Goal: Task Accomplishment & Management: Complete application form

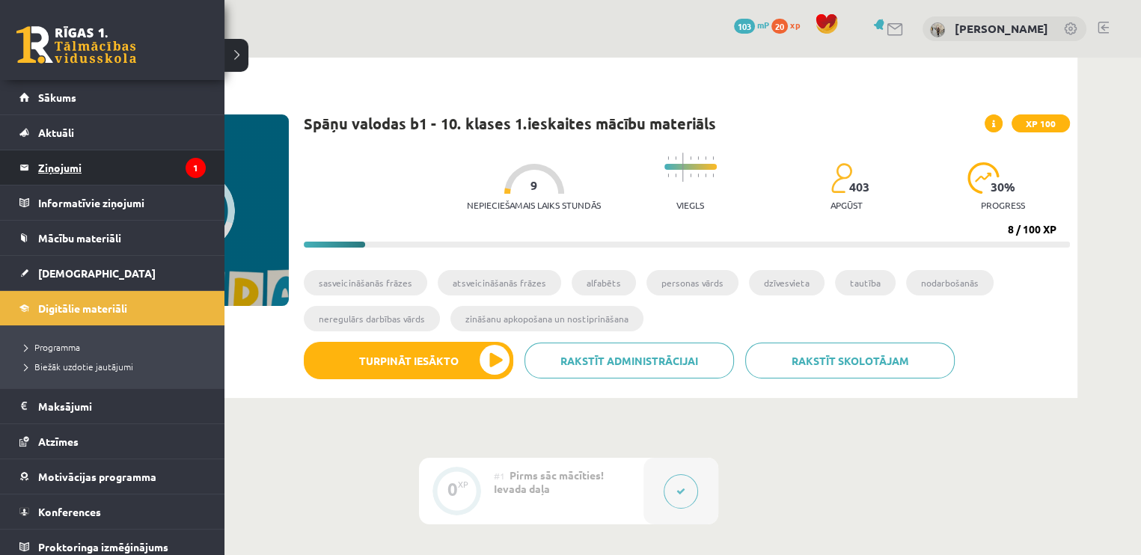
click at [65, 173] on legend "Ziņojumi 1" at bounding box center [122, 167] width 168 height 34
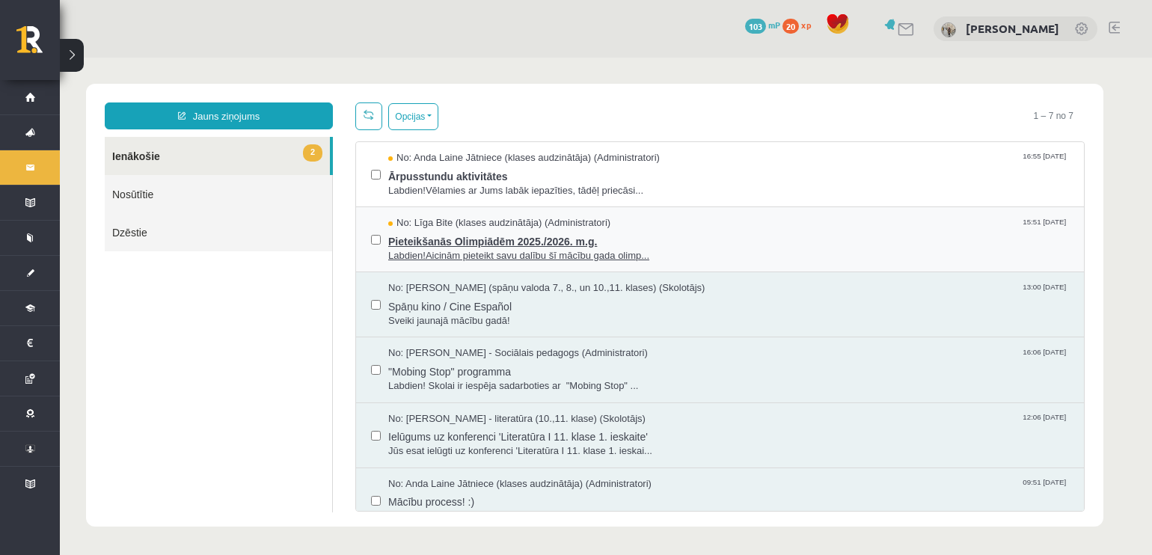
click at [425, 222] on span "No: Līga Bite (klases audzinātāja) (Administratori)" at bounding box center [499, 223] width 222 height 14
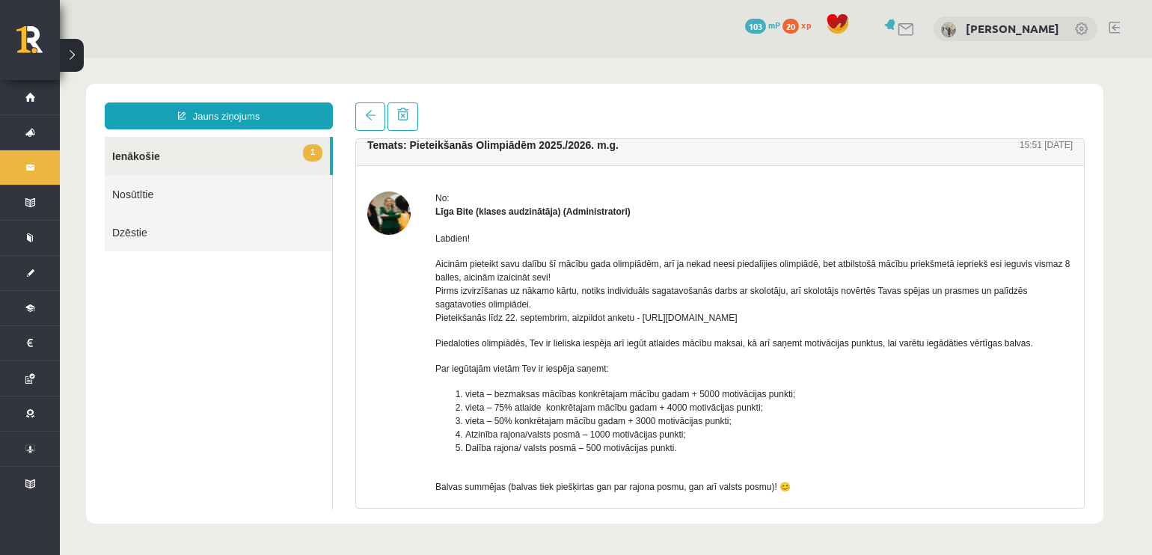
scroll to position [3, 0]
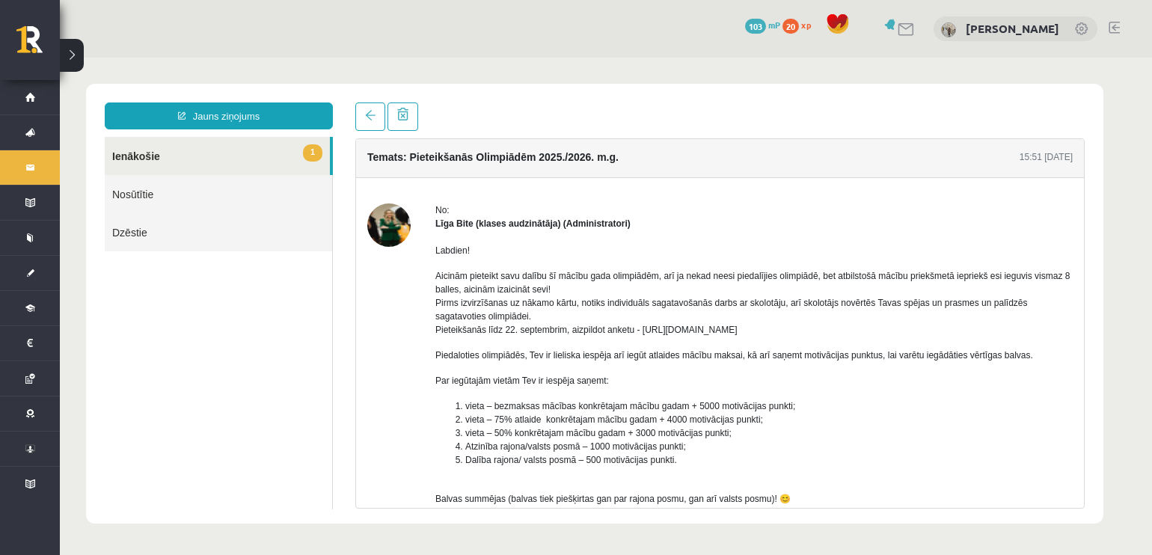
click at [186, 148] on link "1 Ienākošie" at bounding box center [217, 156] width 225 height 38
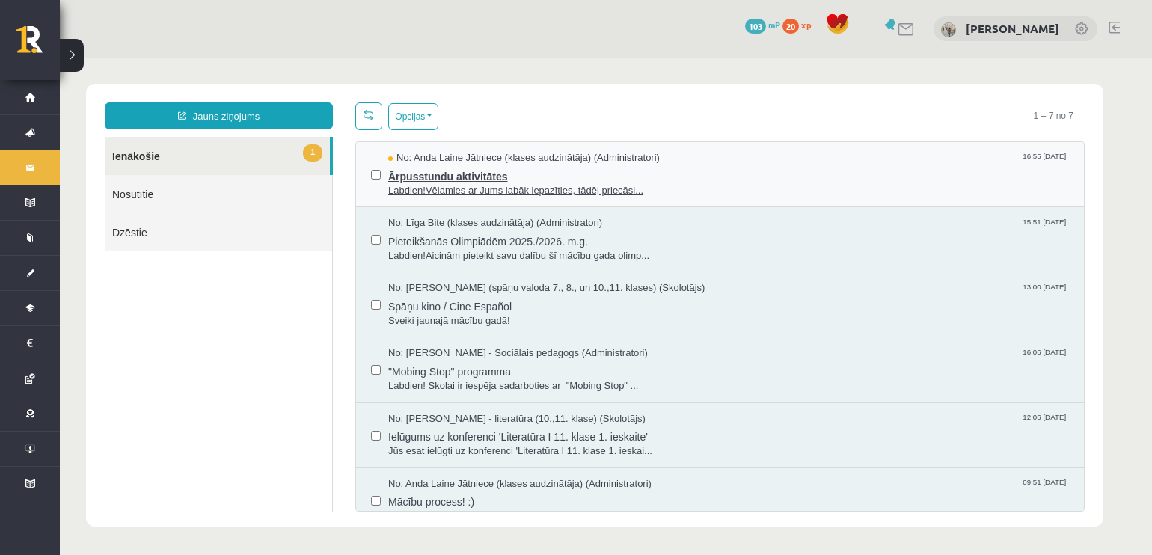
scroll to position [0, 0]
click at [432, 180] on span "Ārpusstundu aktivitātes" at bounding box center [728, 174] width 681 height 19
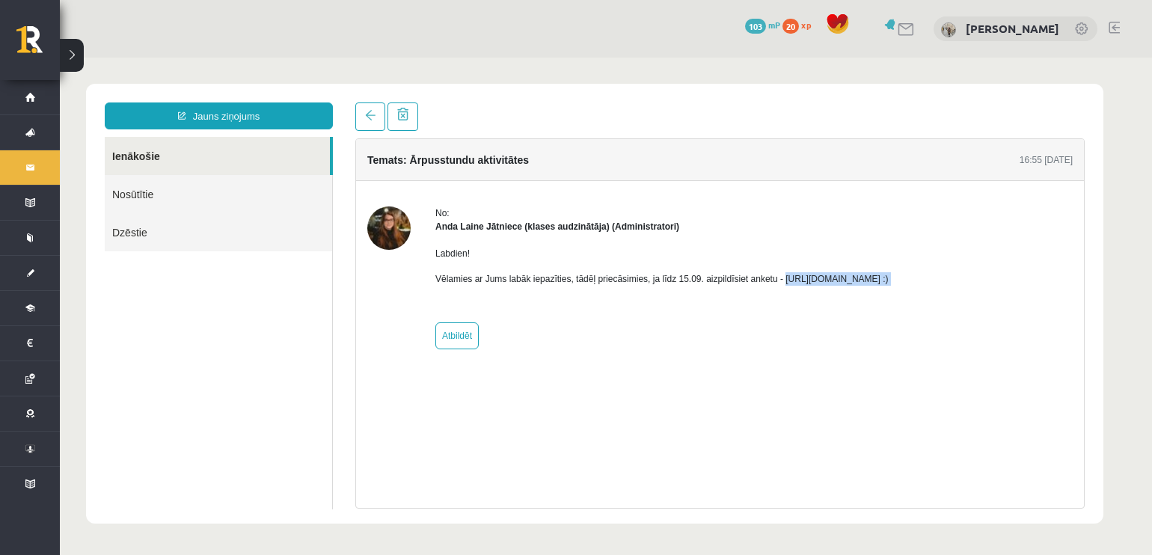
drag, startPoint x: 775, startPoint y: 276, endPoint x: 909, endPoint y: 285, distance: 134.9
click at [889, 285] on p "Vēlamies ar Jums labāk iepazīties, tādēļ priecāsimies, ja līdz 15.09. aizpildīs…" at bounding box center [661, 278] width 453 height 13
click at [889, 229] on div "Anda Laine Jātniece (klases audzinātāja) (Administratori)" at bounding box center [661, 226] width 453 height 13
drag, startPoint x: 773, startPoint y: 276, endPoint x: 938, endPoint y: 272, distance: 164.6
click at [889, 272] on p "Vēlamies ar Jums labāk iepazīties, tādēļ priecāsimies, ja līdz 15.09. aizpildīs…" at bounding box center [661, 278] width 453 height 13
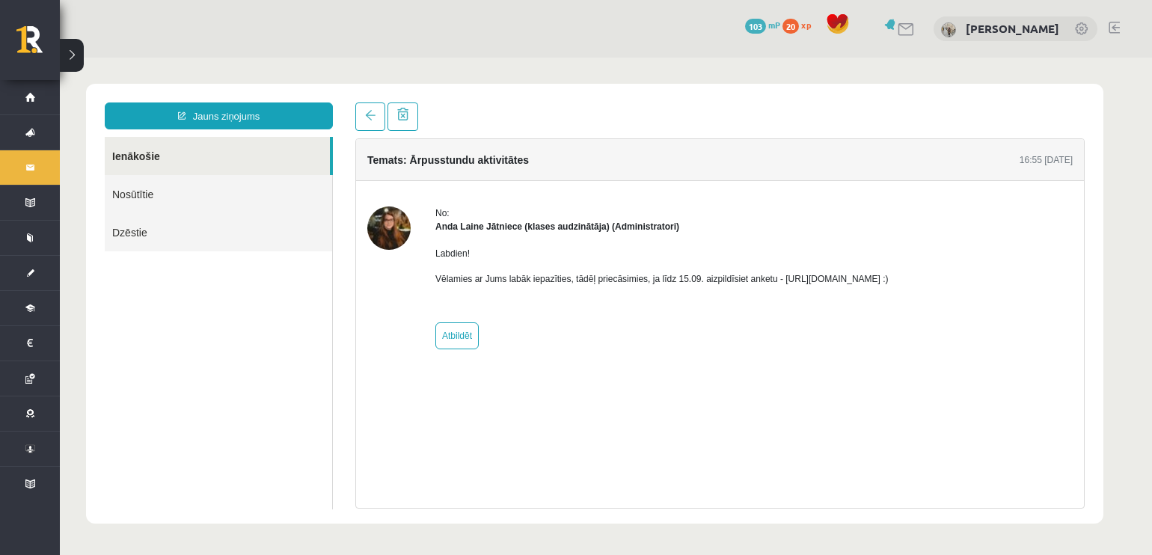
copy p "https://forms.gle/mVxkUEapGFxHM7hU7"
click at [1034, 33] on link "[PERSON_NAME]" at bounding box center [1012, 28] width 93 height 15
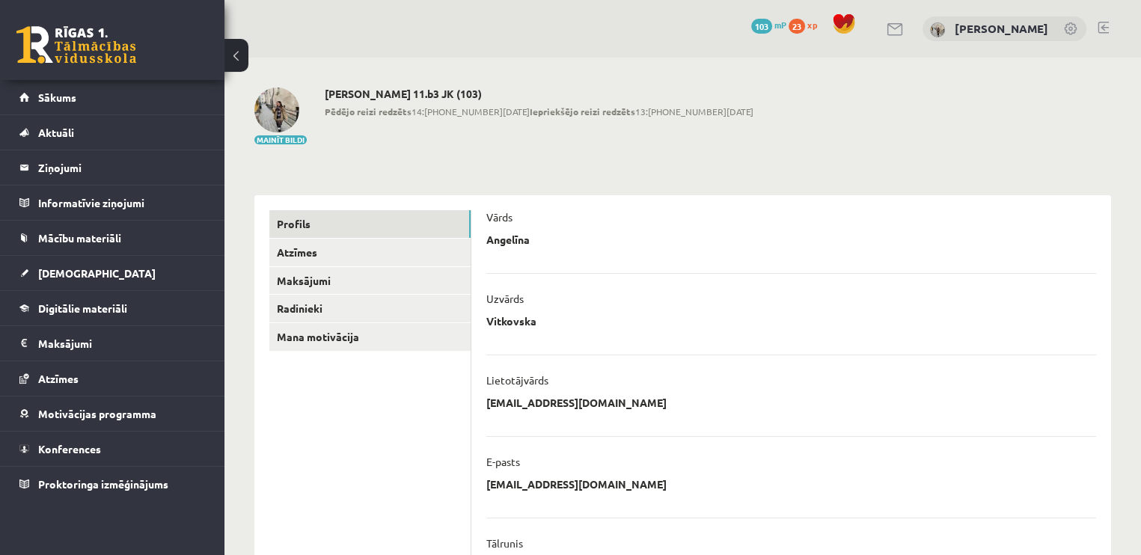
drag, startPoint x: 737, startPoint y: 126, endPoint x: 758, endPoint y: 138, distance: 24.5
click at [758, 138] on div "Mainīt bildi Angelīna Vitkovska 11.b3 JK (103) Pēdējo reizi redzēts 14:37 10.09…" at bounding box center [682, 117] width 856 height 58
click at [60, 267] on span "[DEMOGRAPHIC_DATA]" at bounding box center [96, 272] width 117 height 13
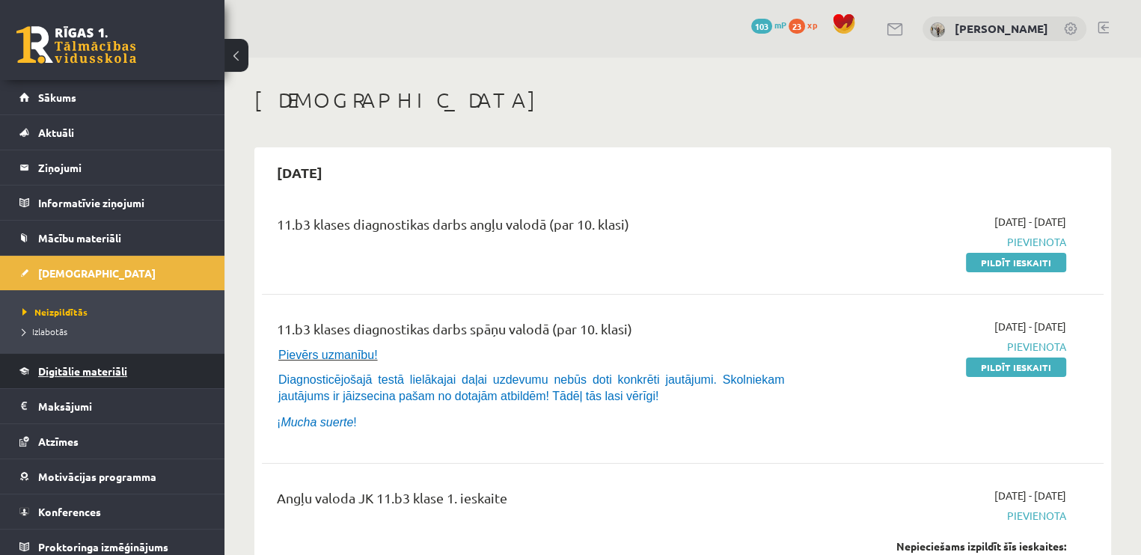
click at [84, 375] on link "Digitālie materiāli" at bounding box center [112, 371] width 186 height 34
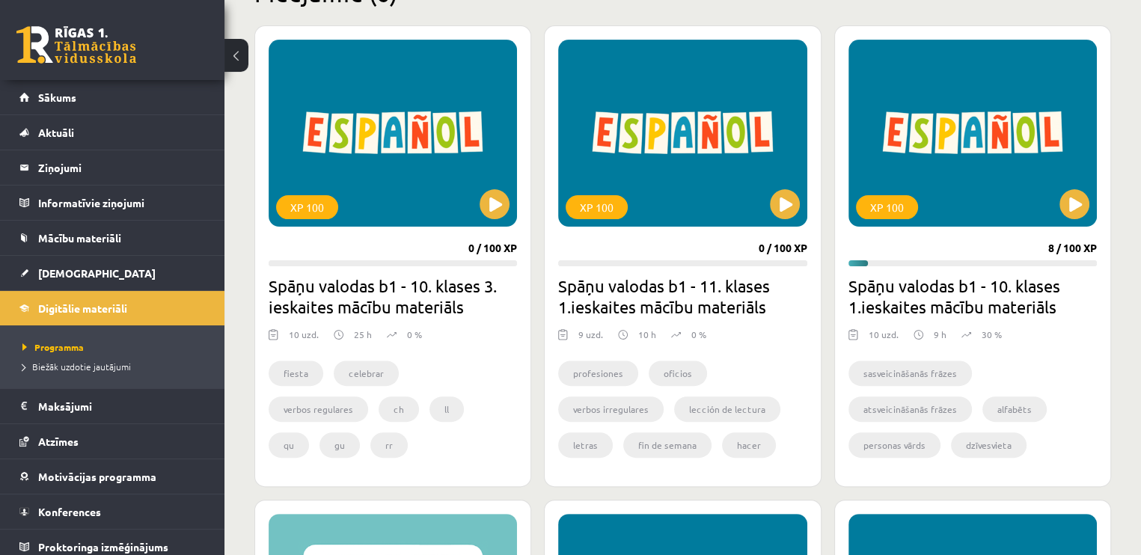
scroll to position [140, 0]
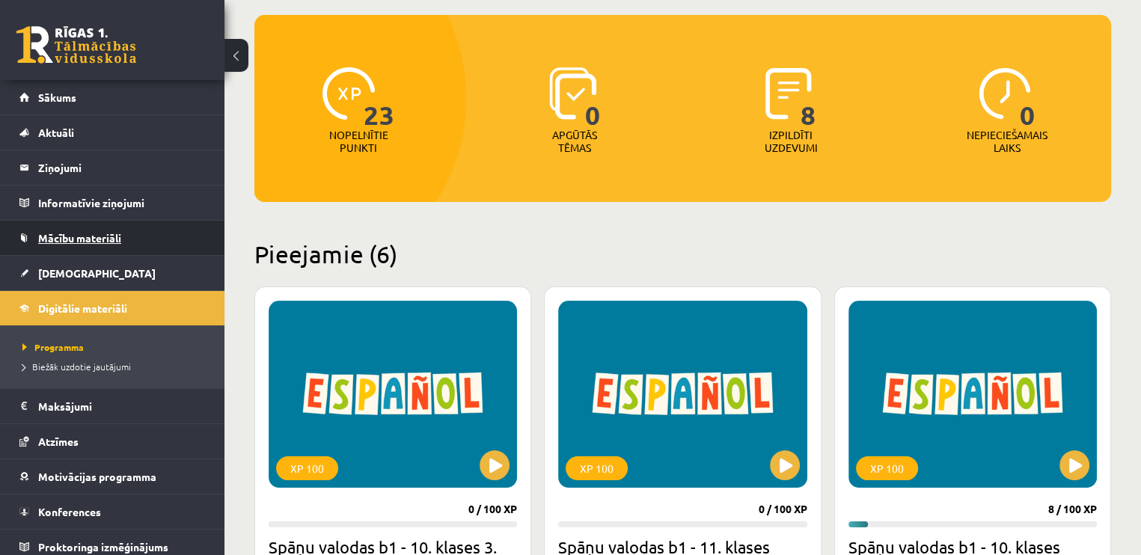
click at [96, 237] on span "Mācību materiāli" at bounding box center [79, 237] width 83 height 13
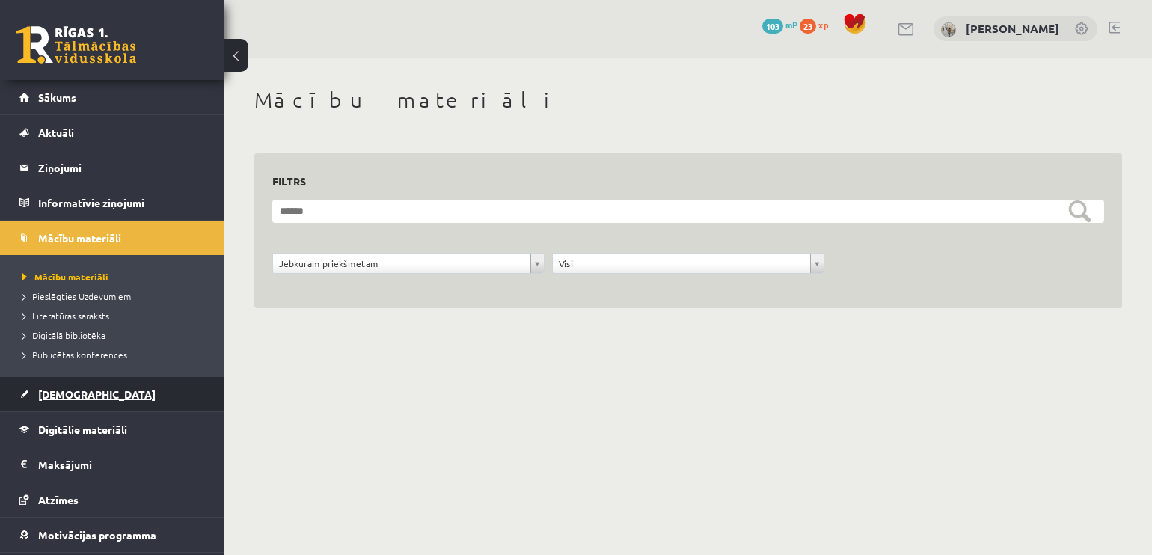
click at [94, 390] on link "[DEMOGRAPHIC_DATA]" at bounding box center [112, 394] width 186 height 34
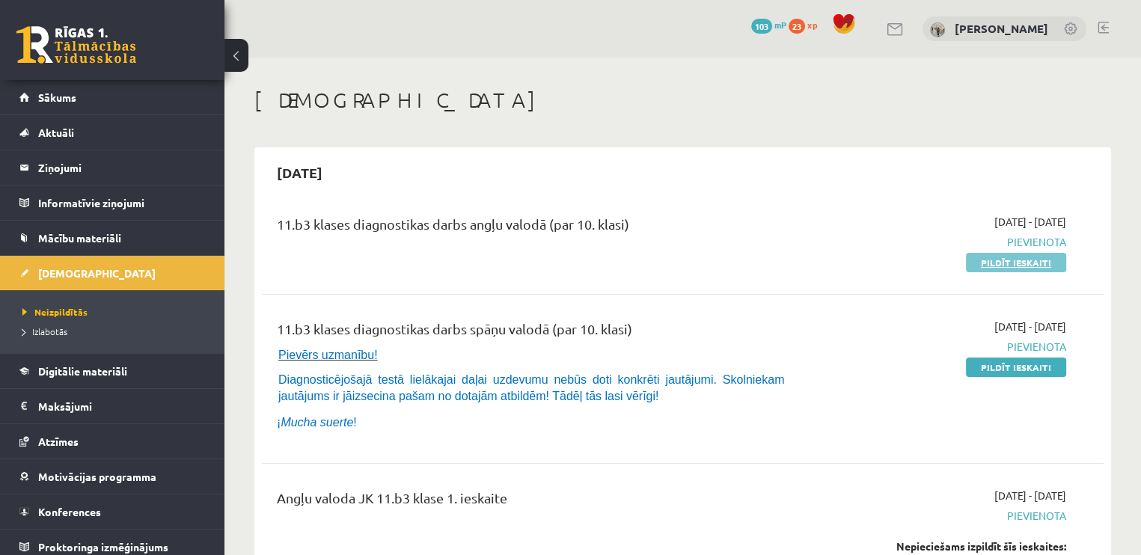
click at [1009, 258] on link "Pildīt ieskaiti" at bounding box center [1016, 262] width 100 height 19
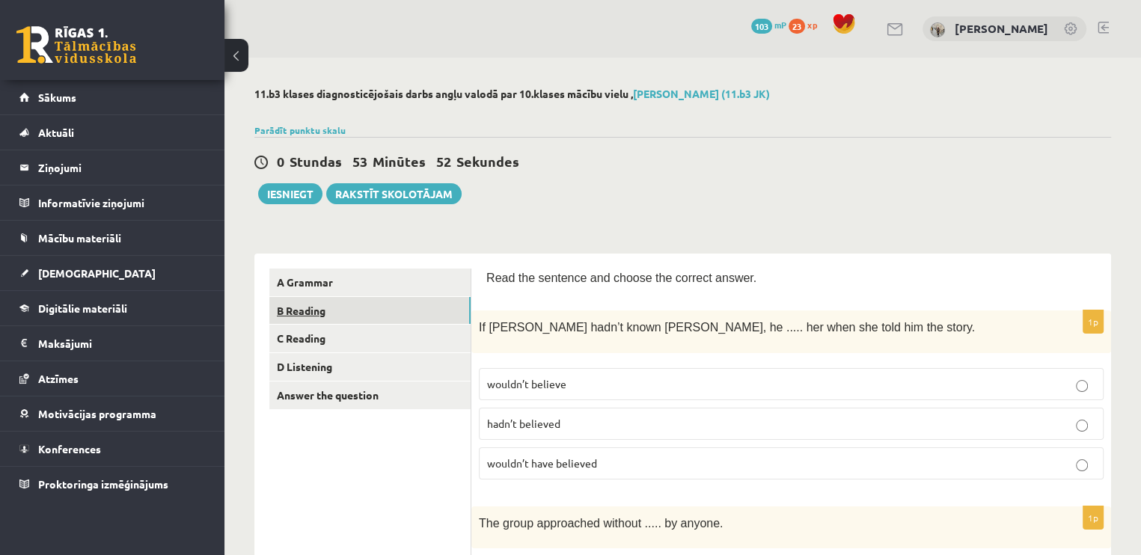
click at [356, 304] on link "B Reading" at bounding box center [369, 311] width 201 height 28
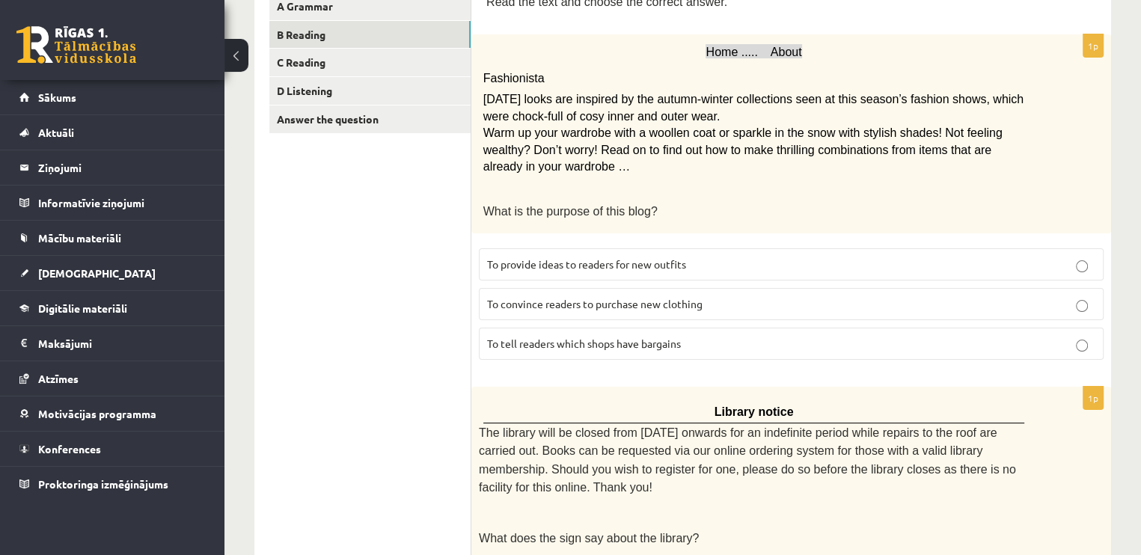
scroll to position [260, 0]
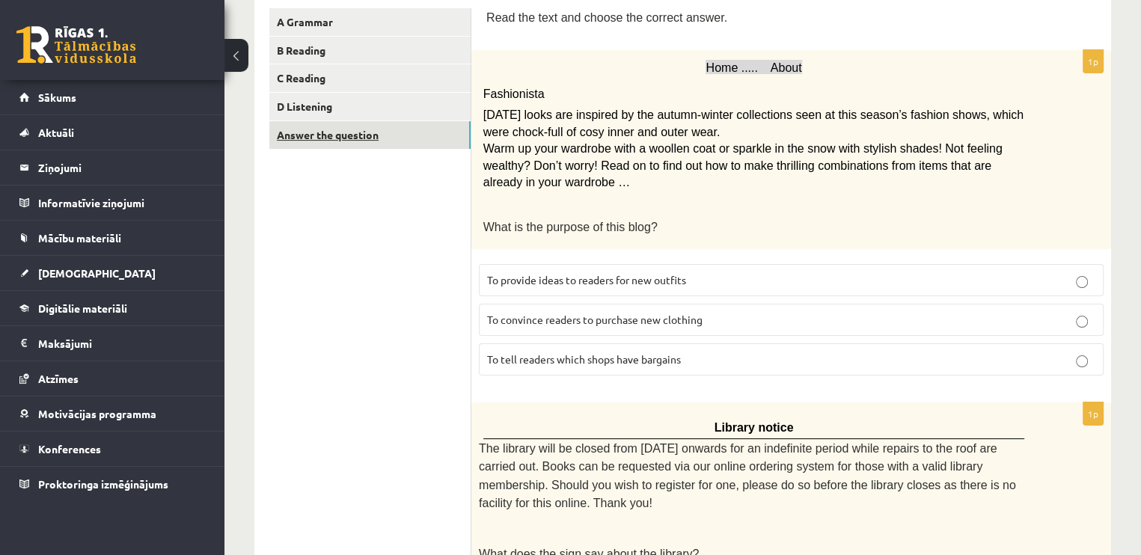
click at [381, 141] on link "Answer the question" at bounding box center [369, 135] width 201 height 28
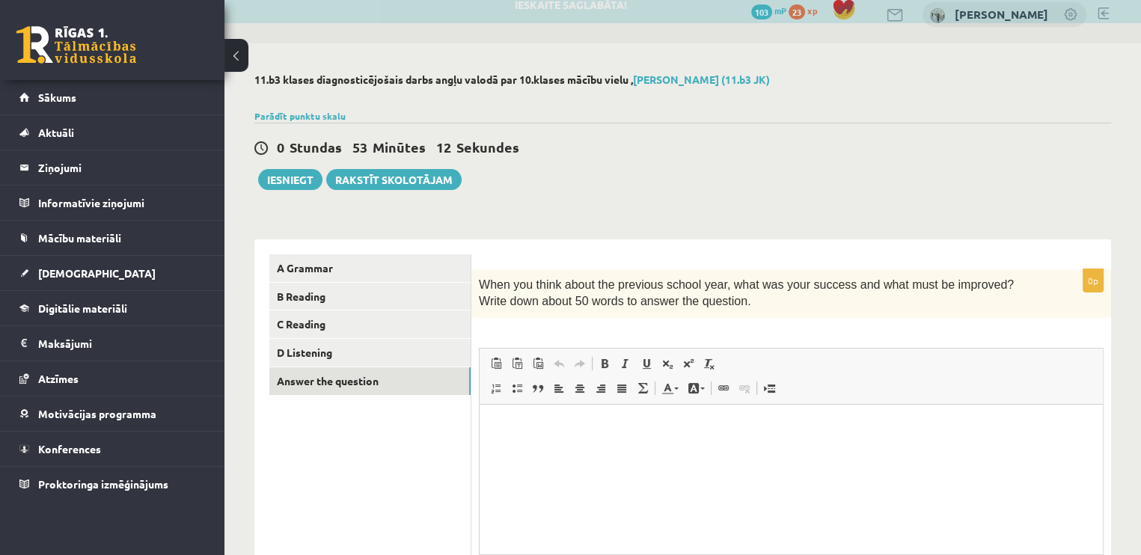
scroll to position [0, 0]
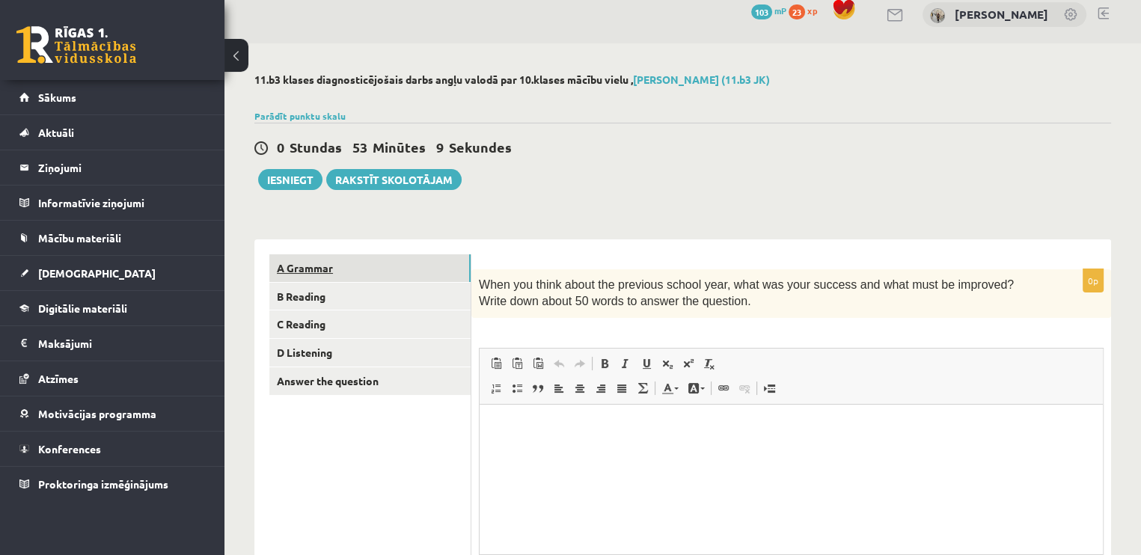
click at [326, 281] on link "A Grammar" at bounding box center [369, 268] width 201 height 28
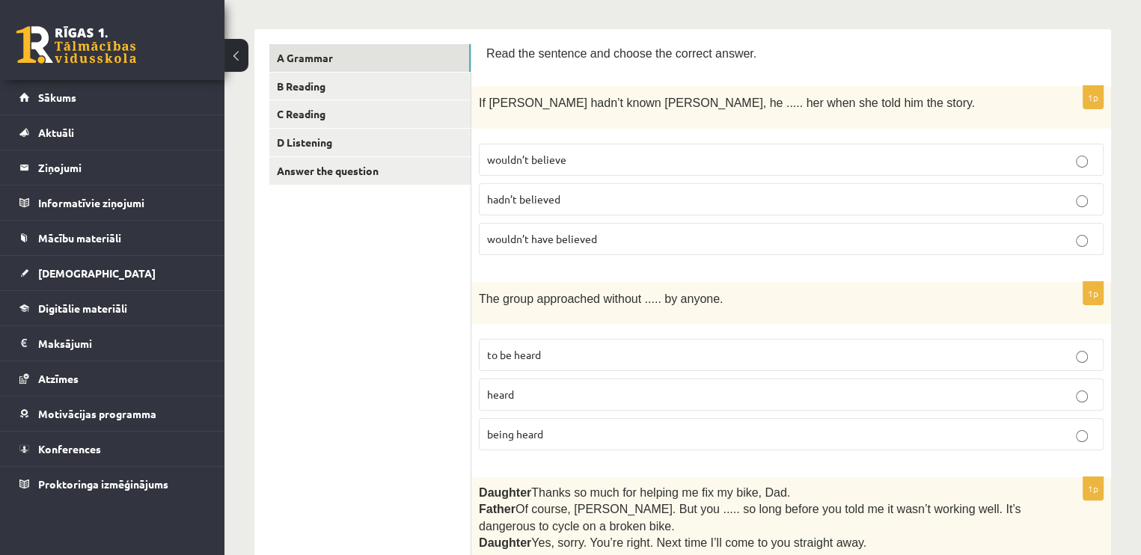
scroll to position [200, 0]
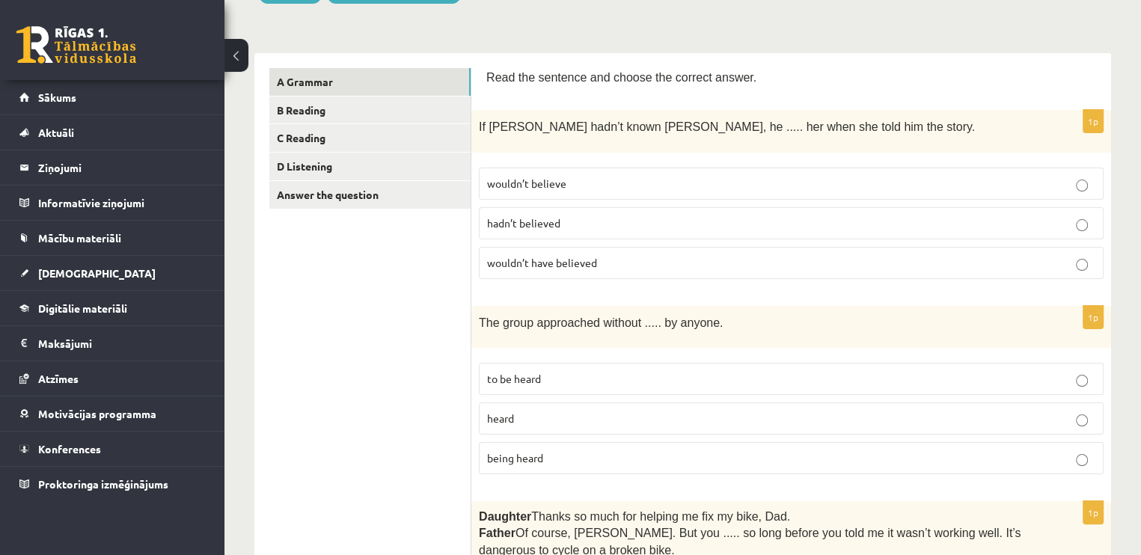
click at [1038, 268] on label "wouldn’t have believed" at bounding box center [791, 263] width 625 height 32
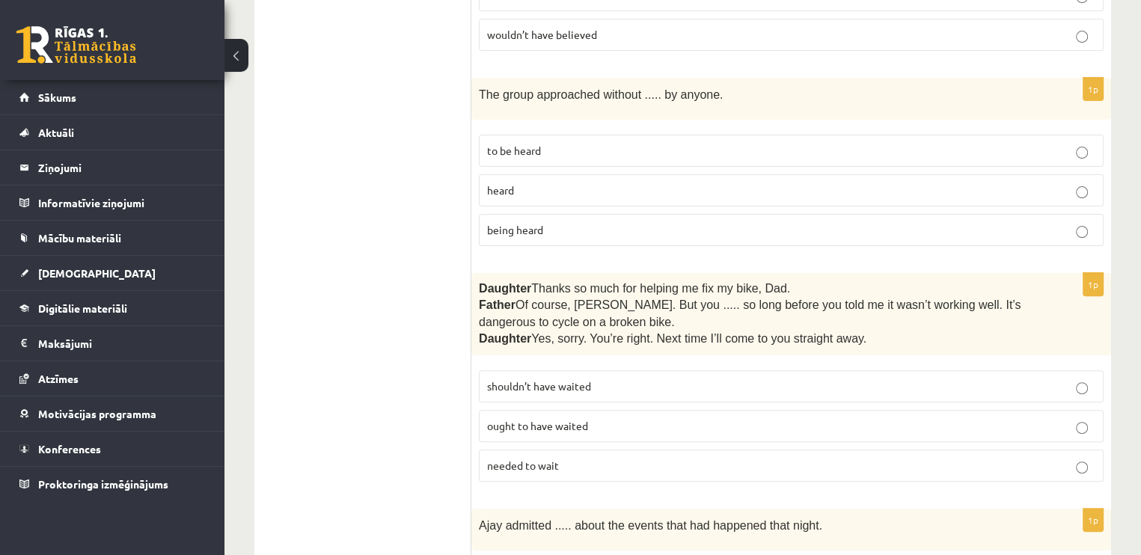
scroll to position [434, 0]
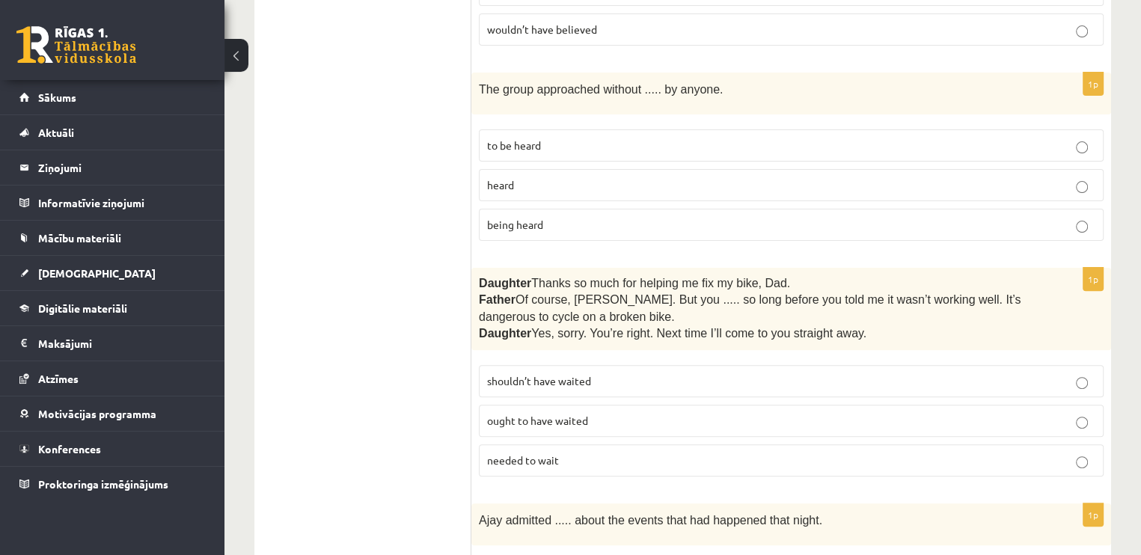
click at [1063, 209] on label "being heard" at bounding box center [791, 225] width 625 height 32
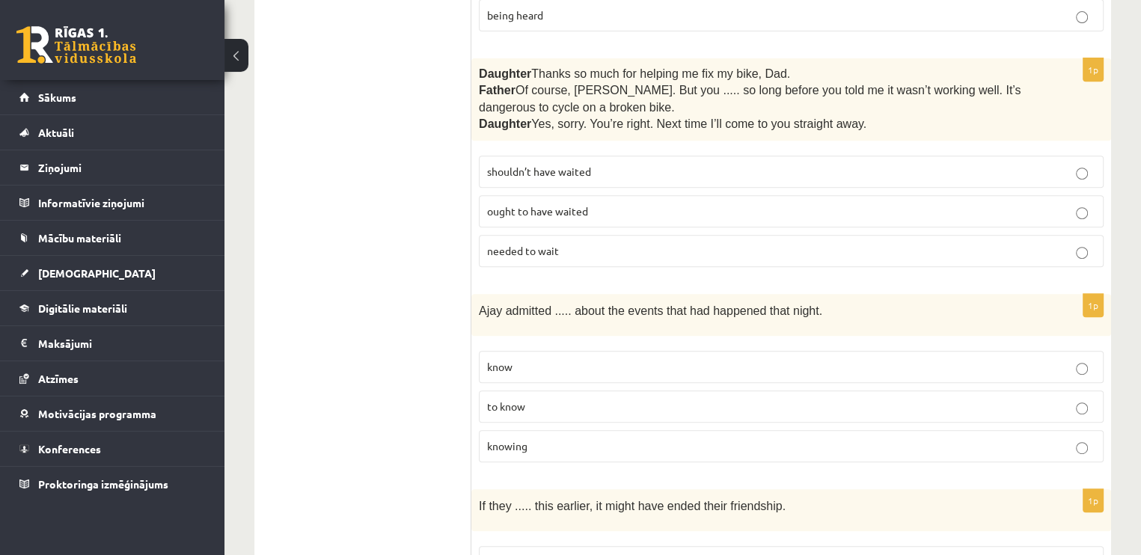
scroll to position [628, 0]
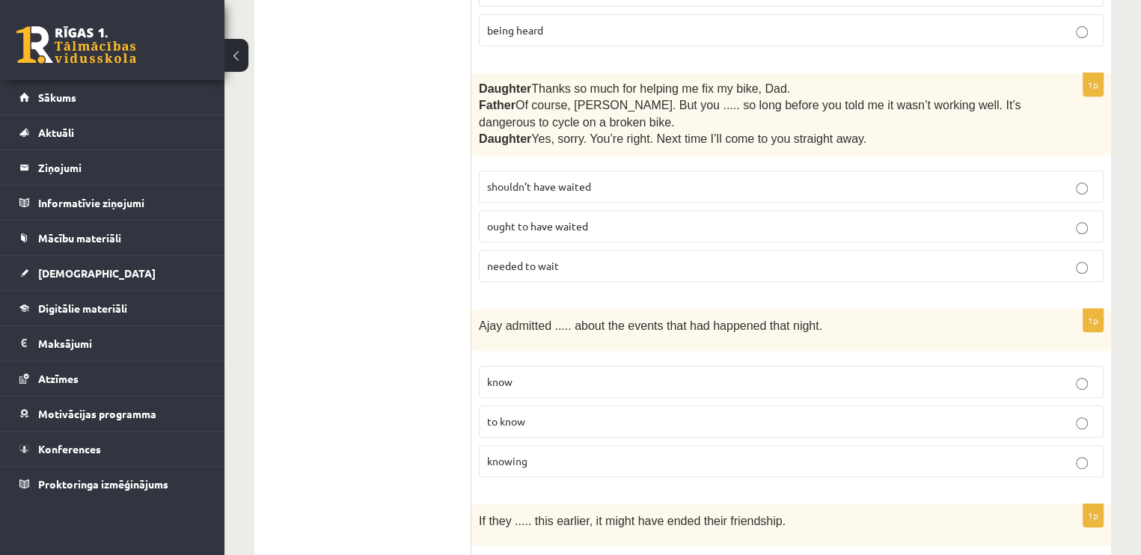
click at [923, 180] on p "shouldn’t have waited" at bounding box center [791, 187] width 608 height 16
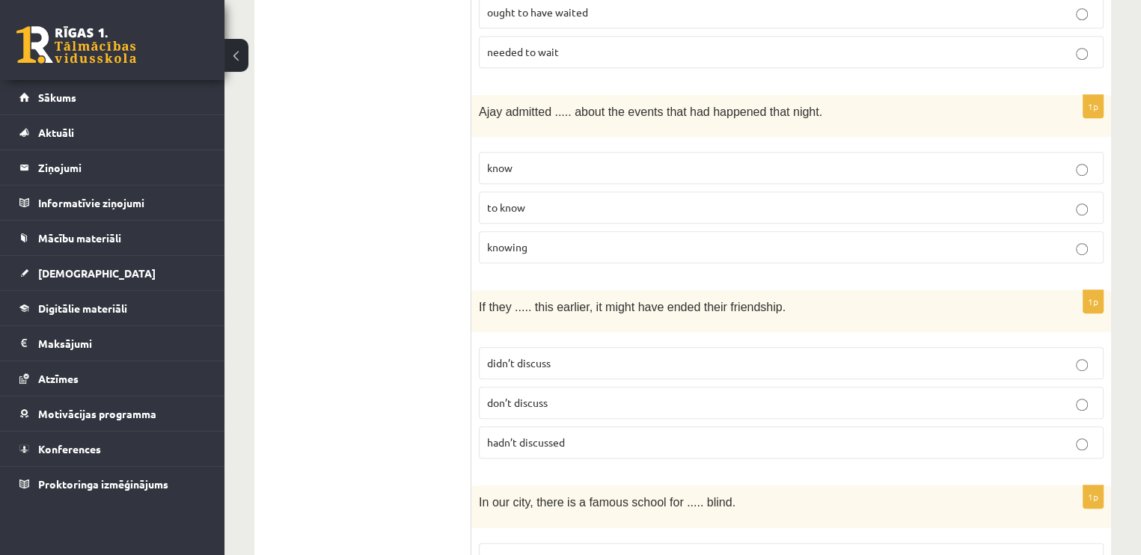
scroll to position [842, 0]
click at [1079, 239] on p "knowing" at bounding box center [791, 247] width 608 height 16
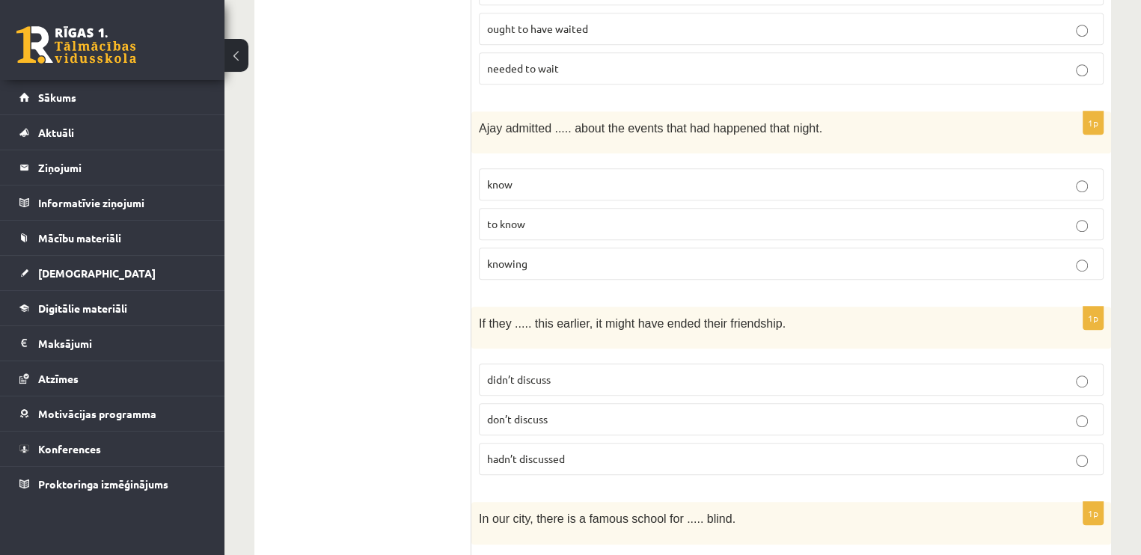
scroll to position [811, 0]
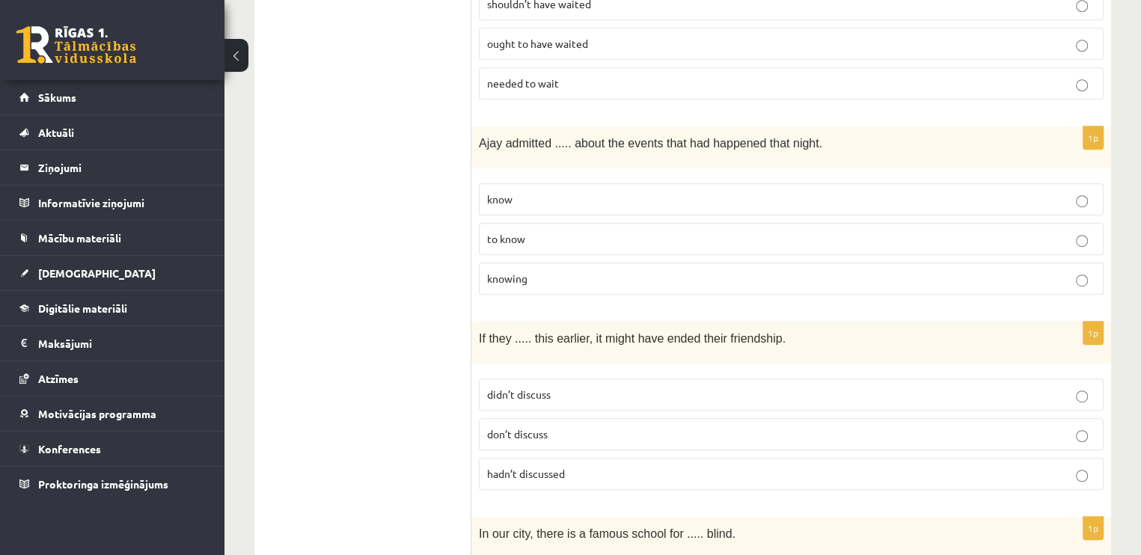
click at [1047, 231] on p "to know" at bounding box center [791, 239] width 608 height 16
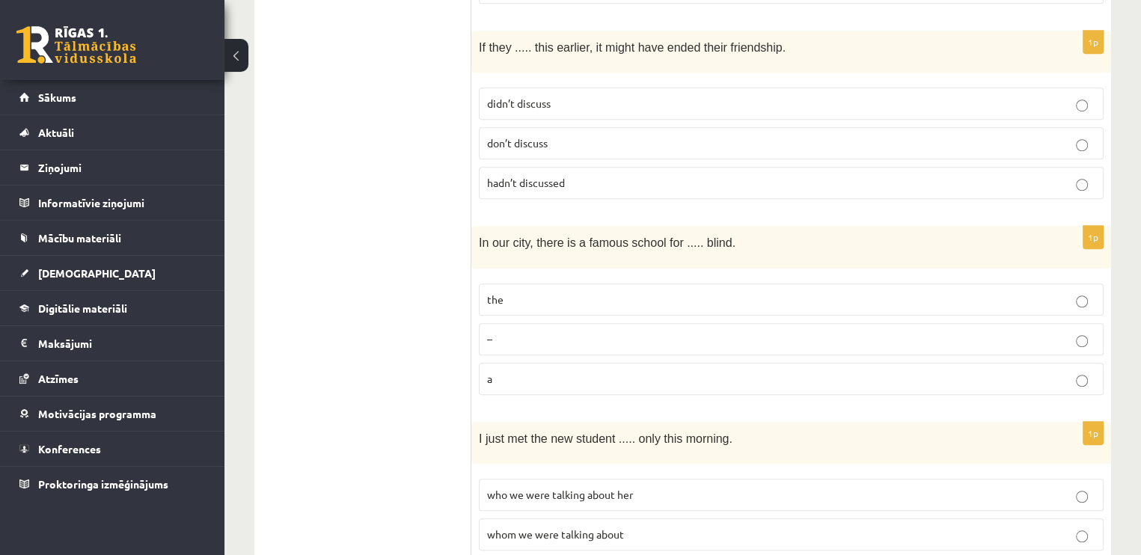
scroll to position [1082, 0]
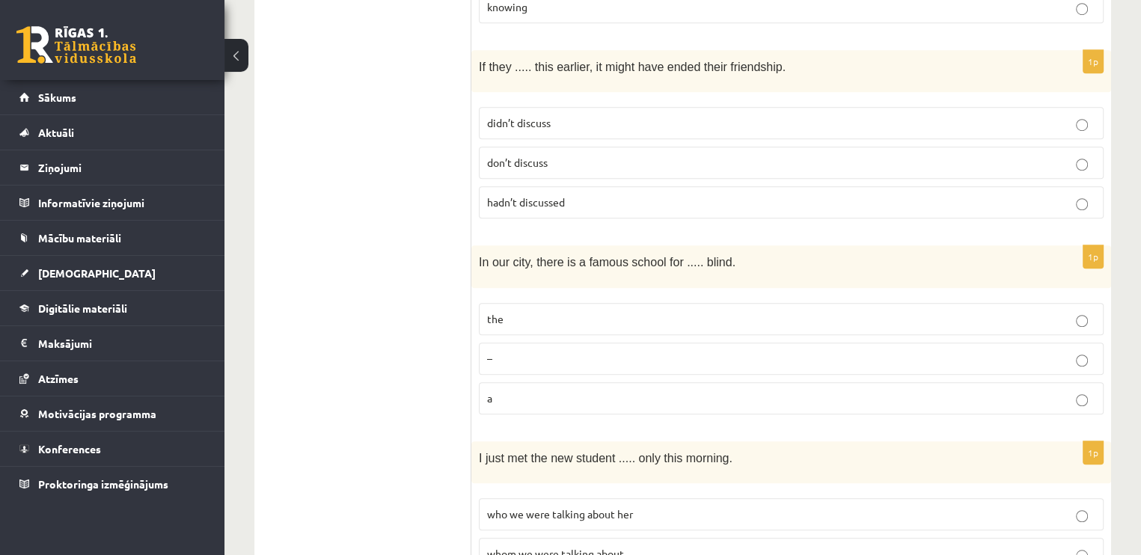
click at [833, 198] on p "hadn’t discussed" at bounding box center [791, 202] width 608 height 16
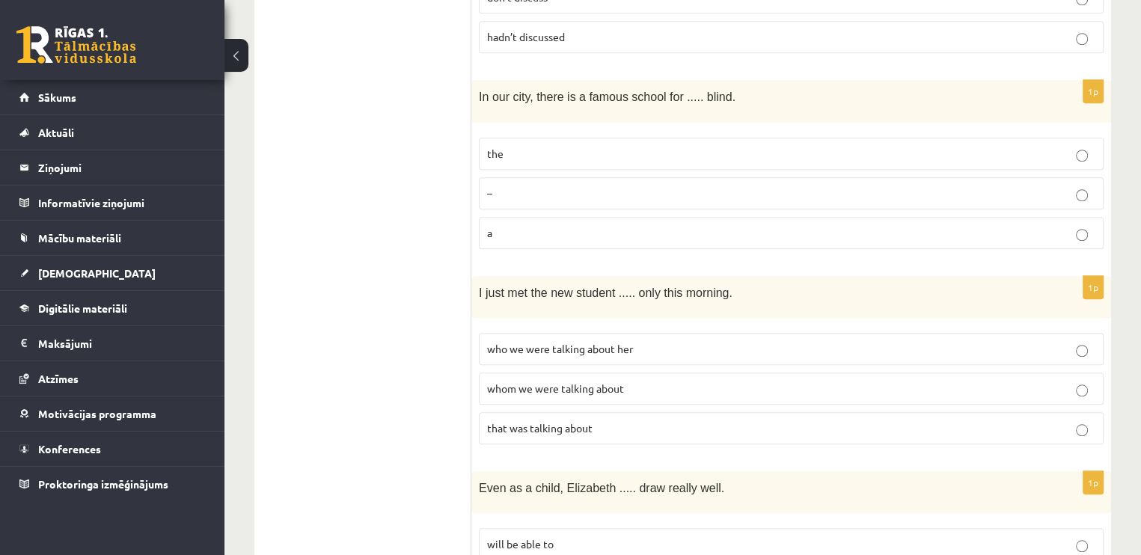
scroll to position [1252, 0]
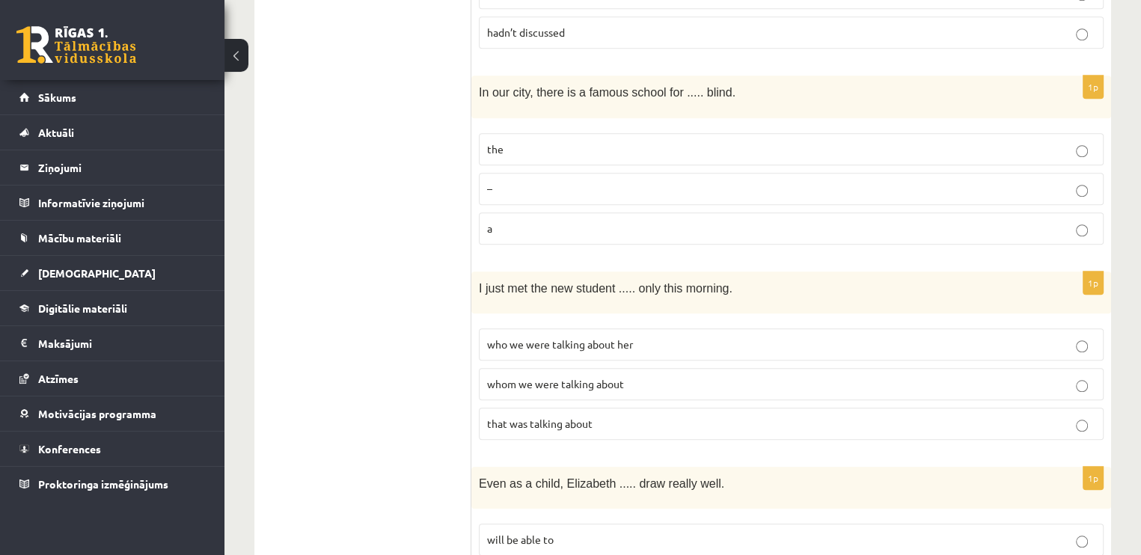
click at [1077, 141] on p "the" at bounding box center [791, 149] width 608 height 16
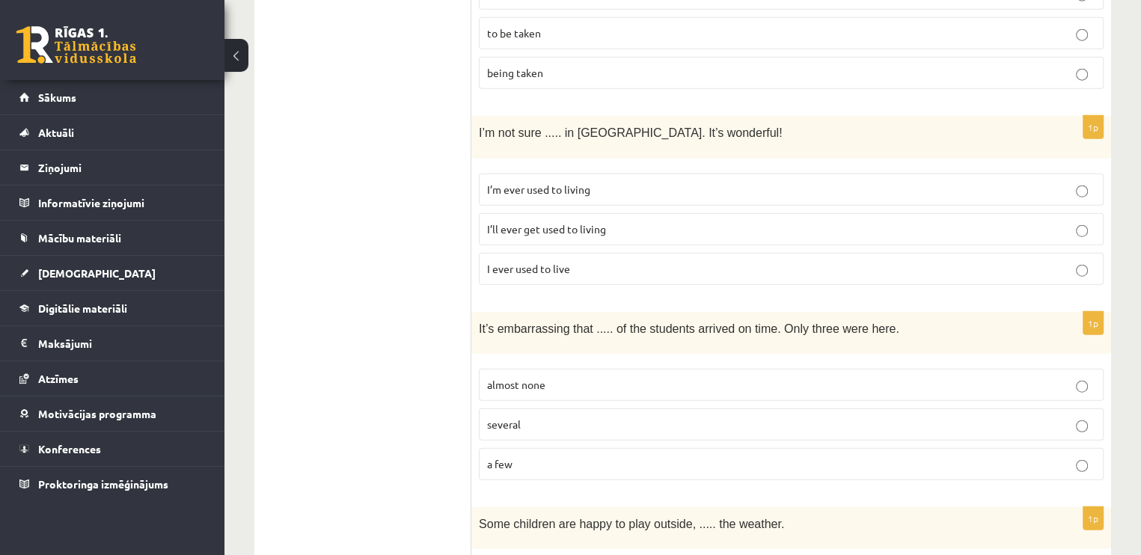
scroll to position [3758, 0]
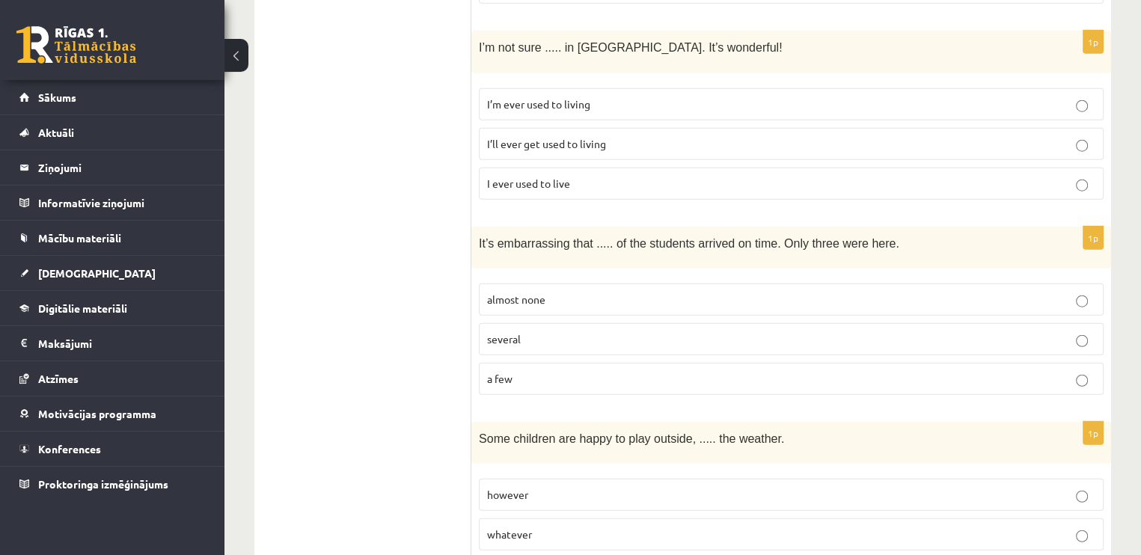
click at [1089, 292] on p "almost none" at bounding box center [791, 300] width 608 height 16
click at [1055, 527] on p "whatever" at bounding box center [791, 535] width 608 height 16
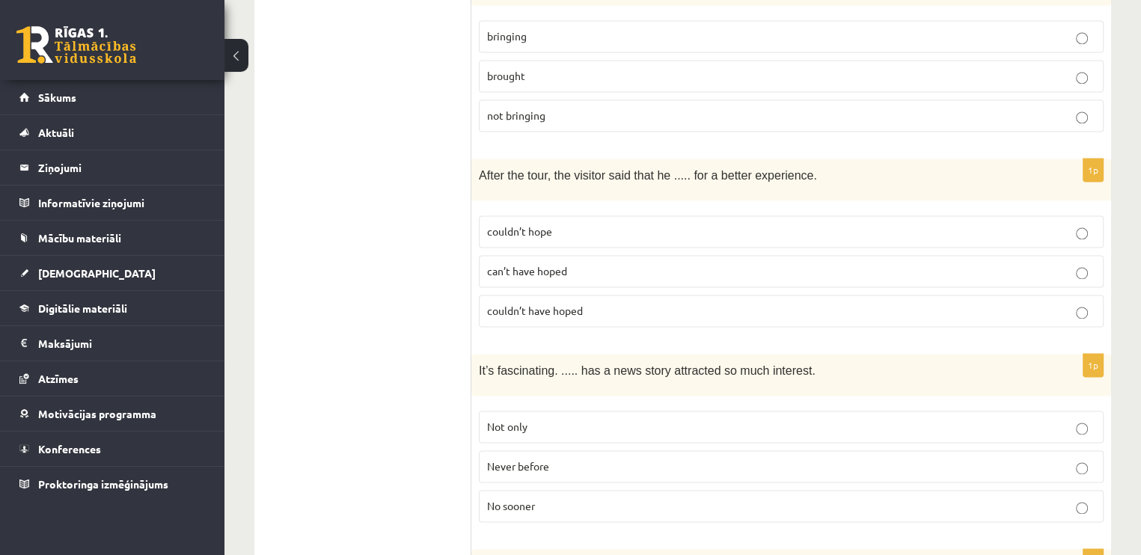
scroll to position [2156, 0]
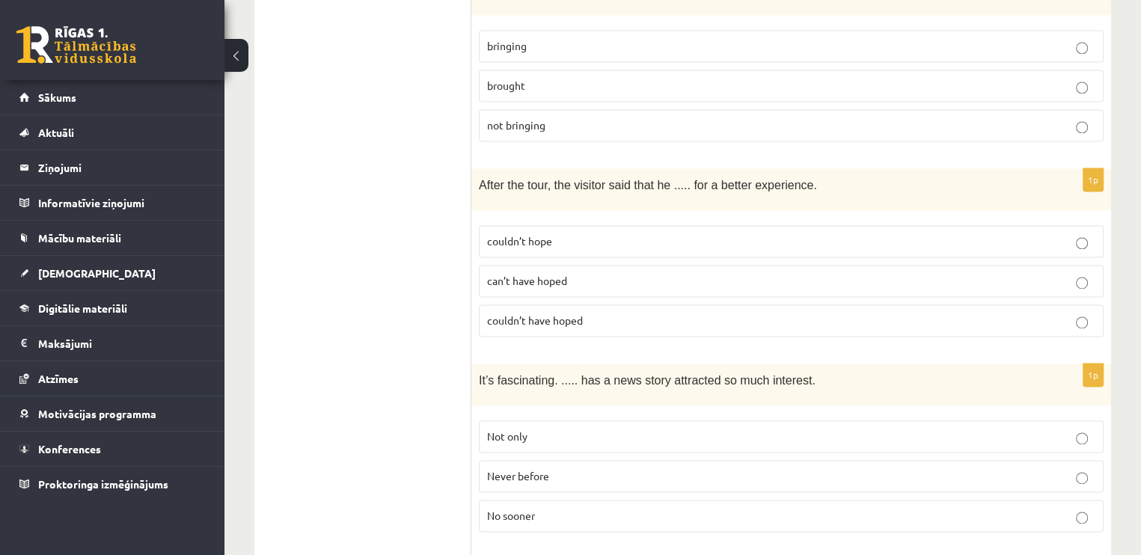
click at [806, 313] on p "couldn’t have hoped" at bounding box center [791, 321] width 608 height 16
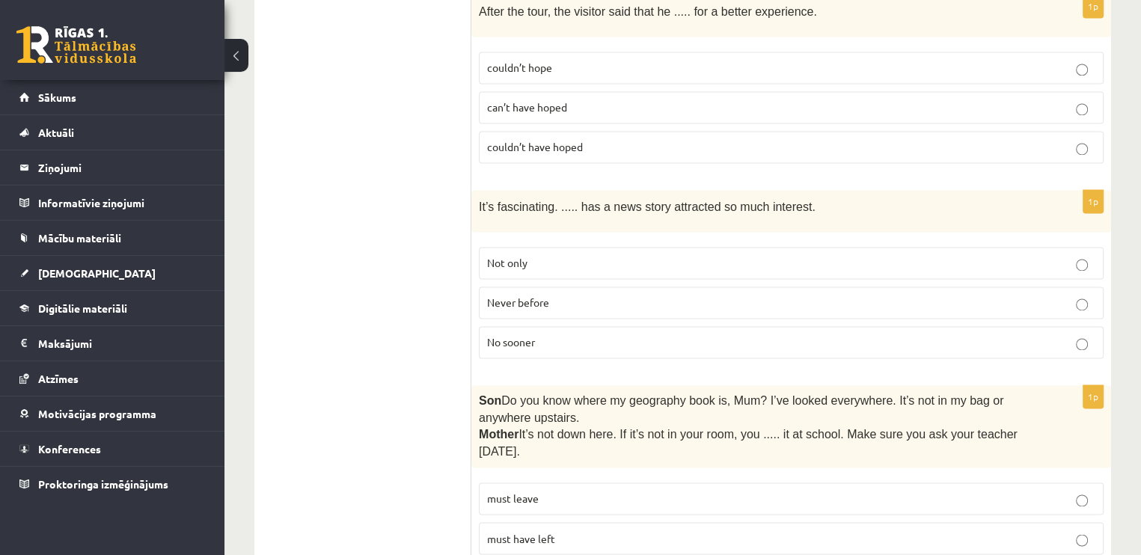
scroll to position [2325, 0]
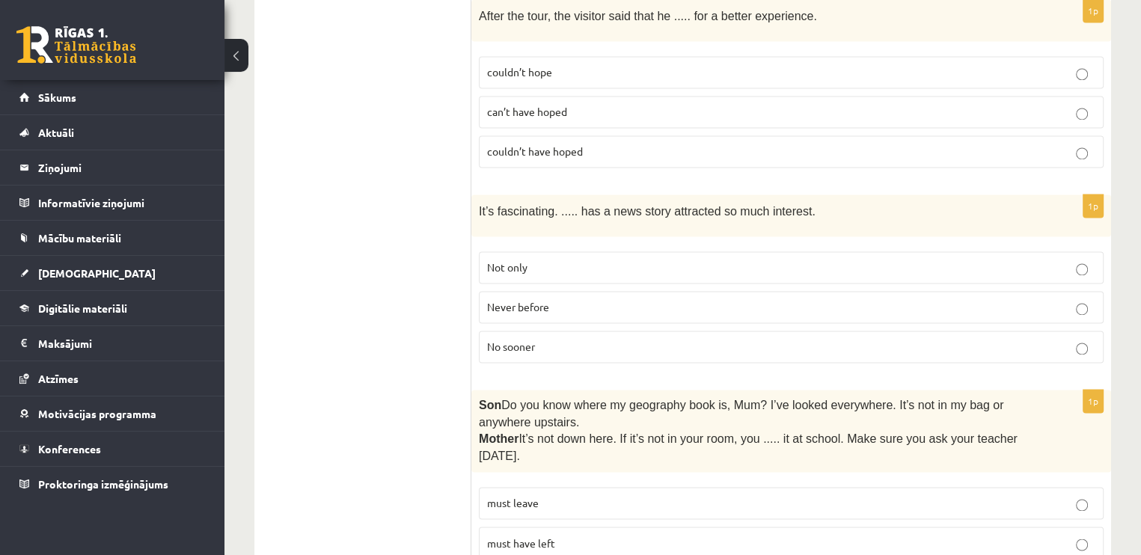
click at [1068, 299] on p "Never before" at bounding box center [791, 307] width 608 height 16
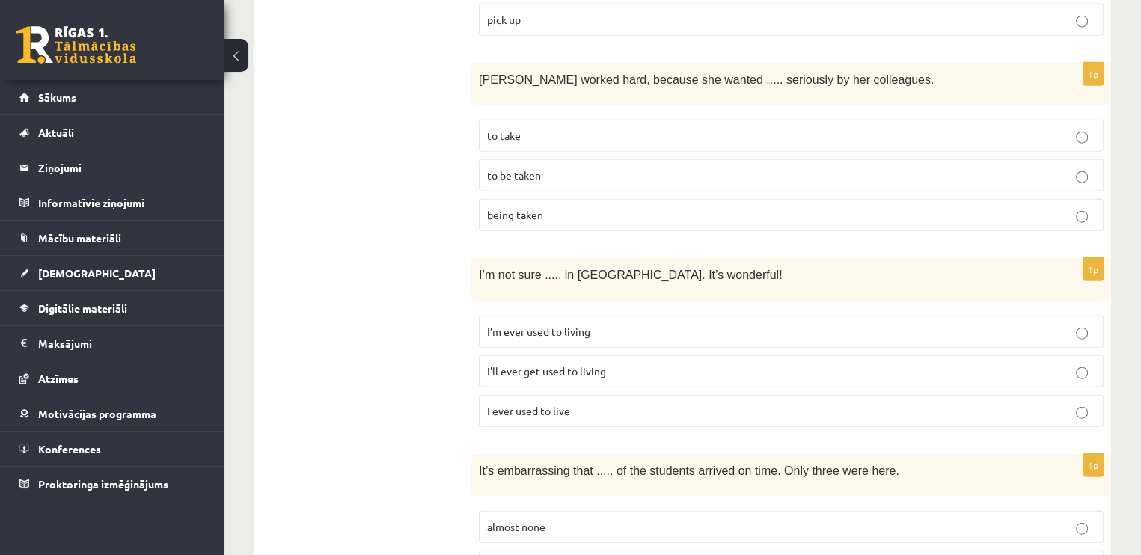
scroll to position [3506, 0]
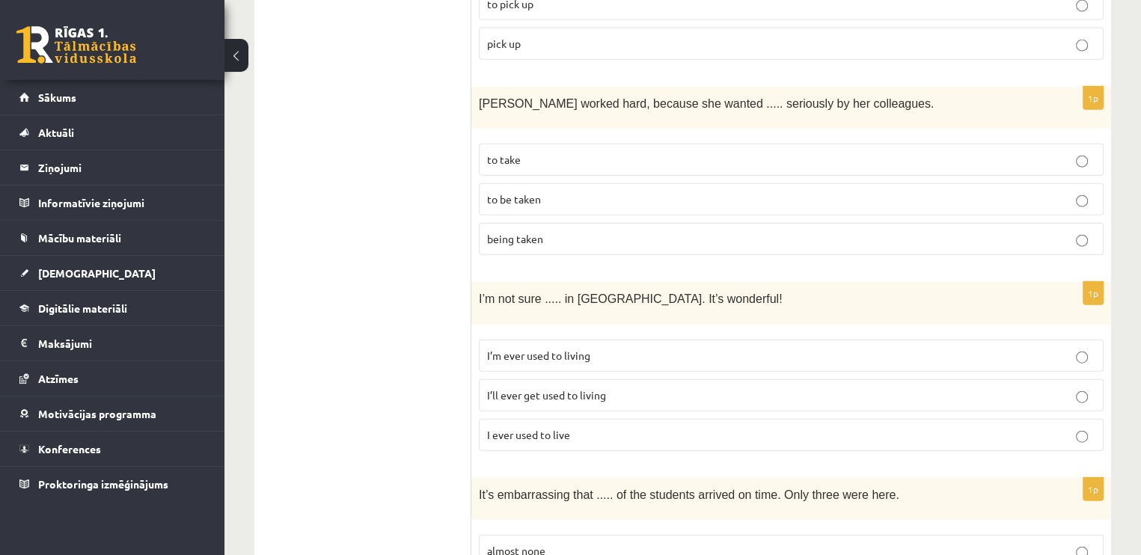
click at [595, 387] on p "I’ll ever get used to living" at bounding box center [791, 395] width 608 height 16
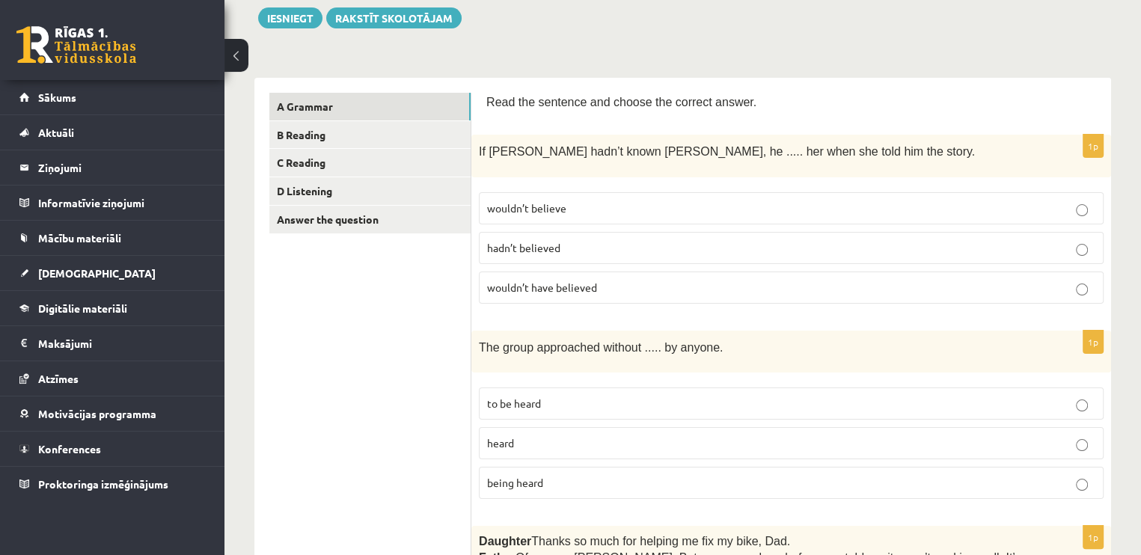
scroll to position [83, 0]
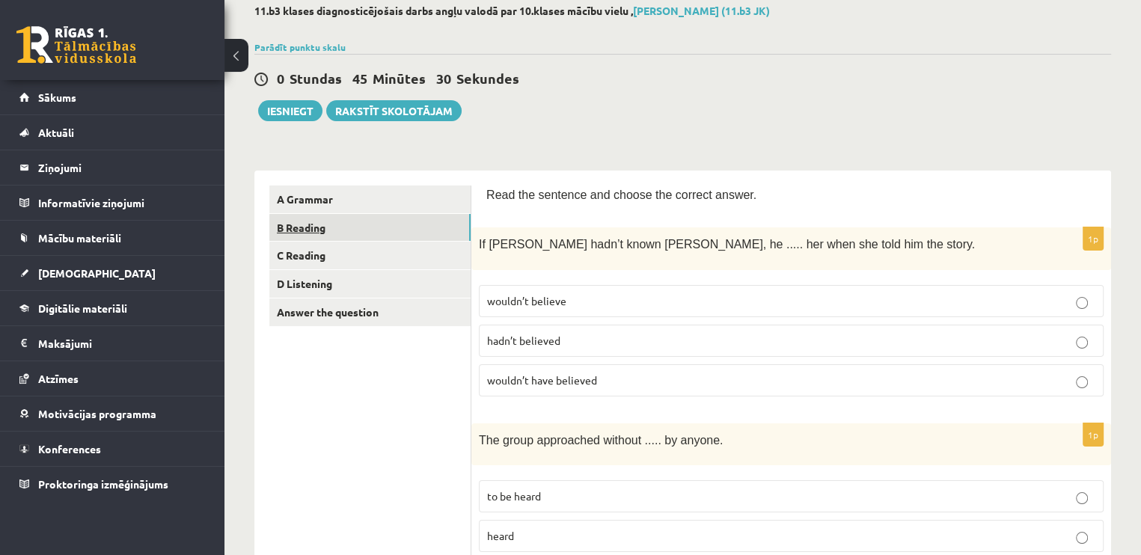
click at [363, 218] on link "B Reading" at bounding box center [369, 228] width 201 height 28
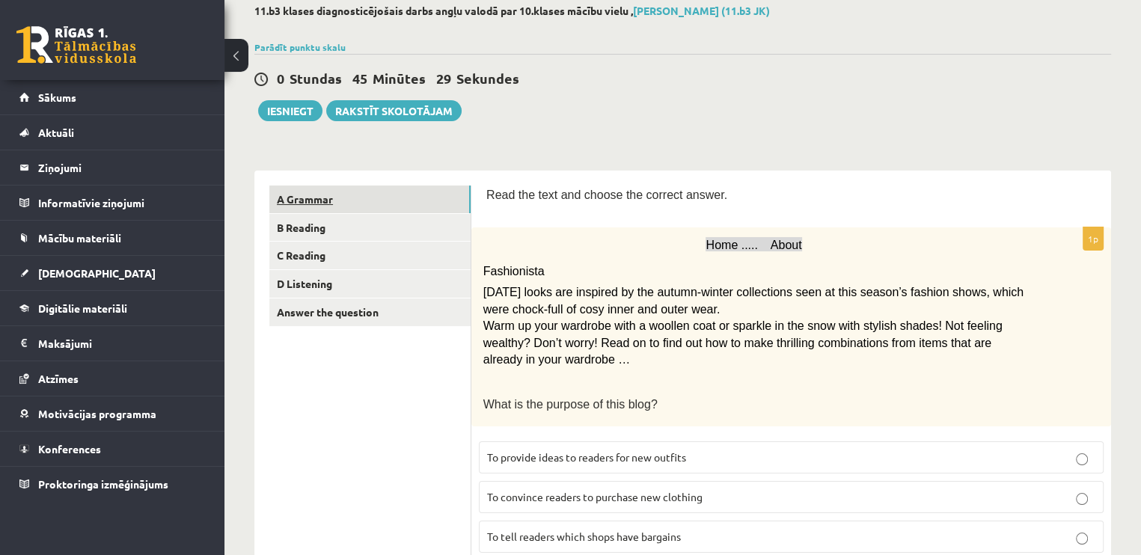
click at [359, 201] on link "A Grammar" at bounding box center [369, 199] width 201 height 28
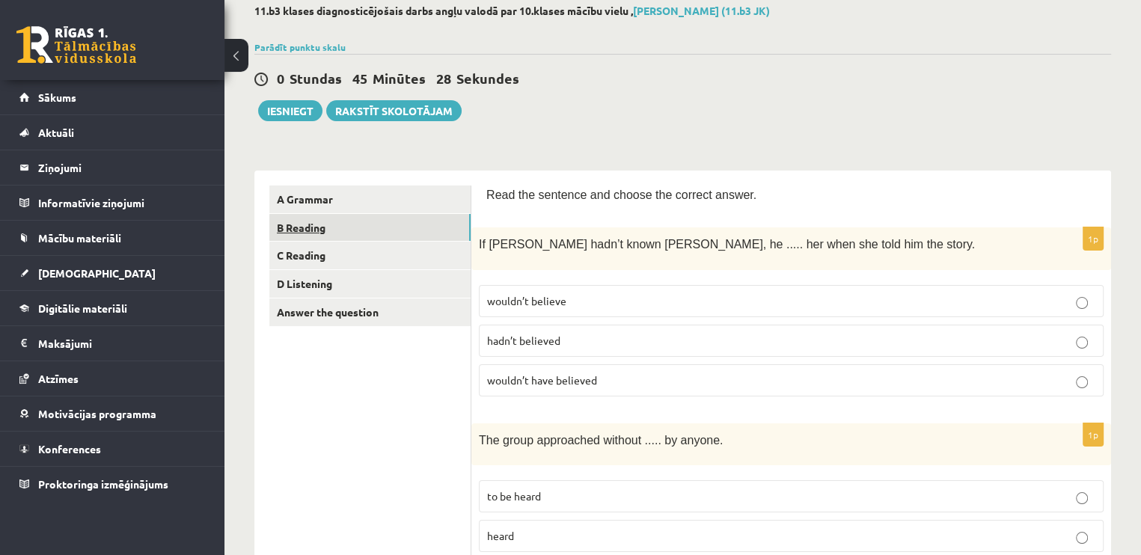
click at [366, 214] on link "B Reading" at bounding box center [369, 228] width 201 height 28
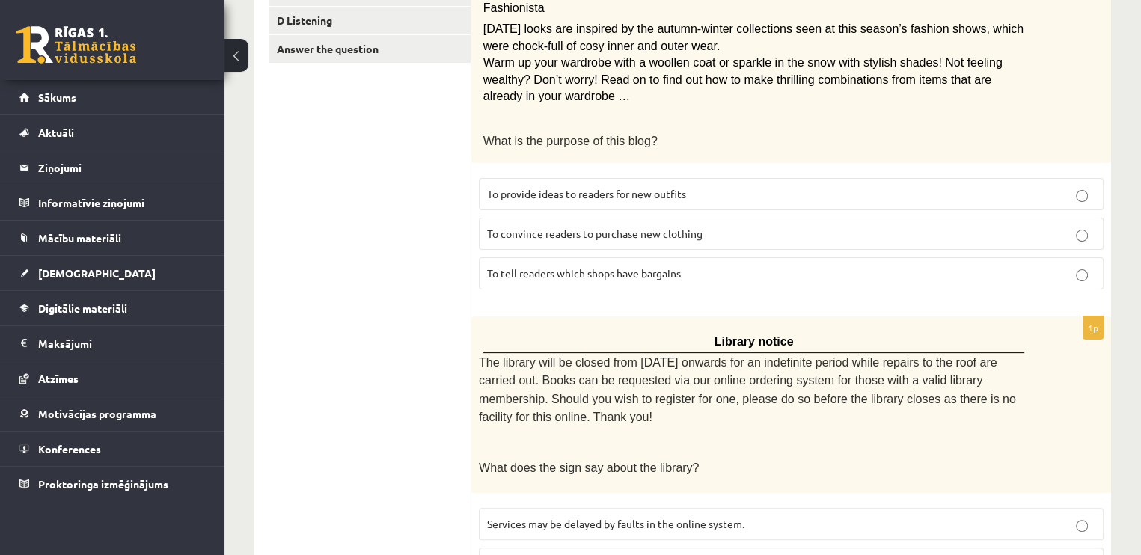
scroll to position [349, 0]
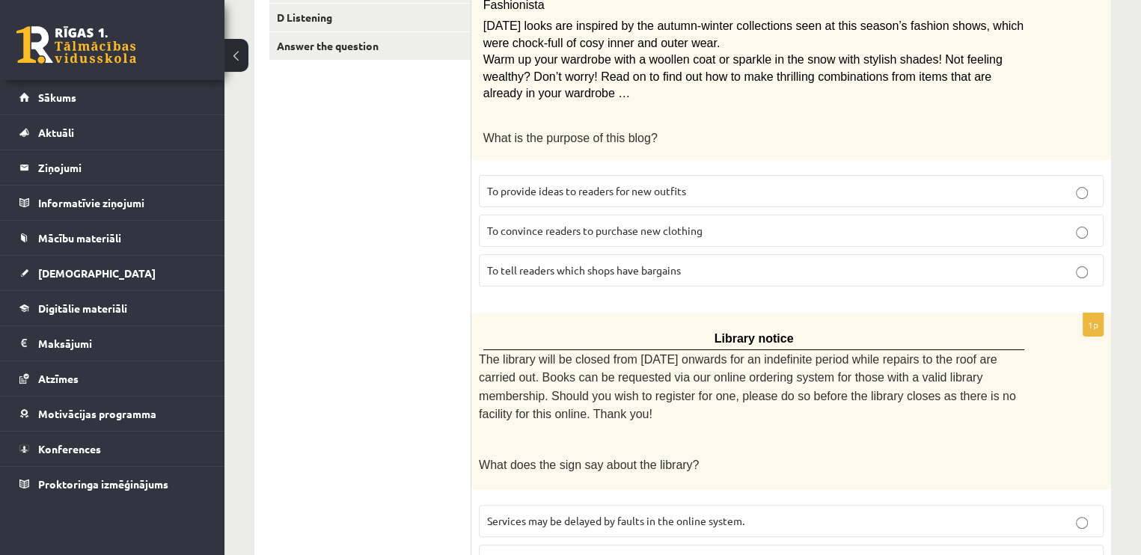
click at [793, 190] on p "To provide ideas to readers for new outfits" at bounding box center [791, 191] width 608 height 16
click at [665, 553] on span "Services will all be unavailable from Monday for a while." at bounding box center [614, 559] width 255 height 13
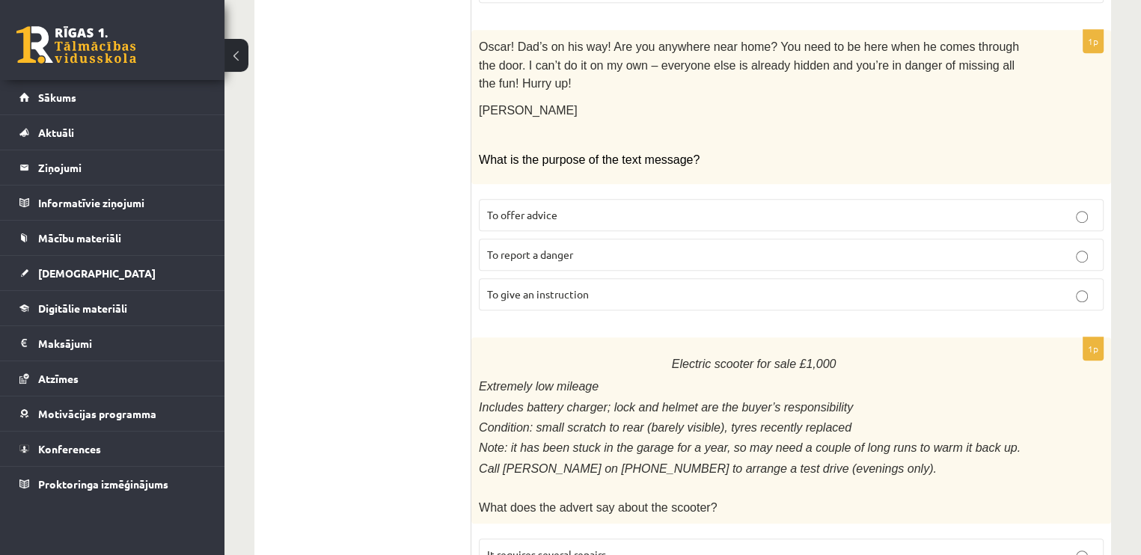
scroll to position [954, 0]
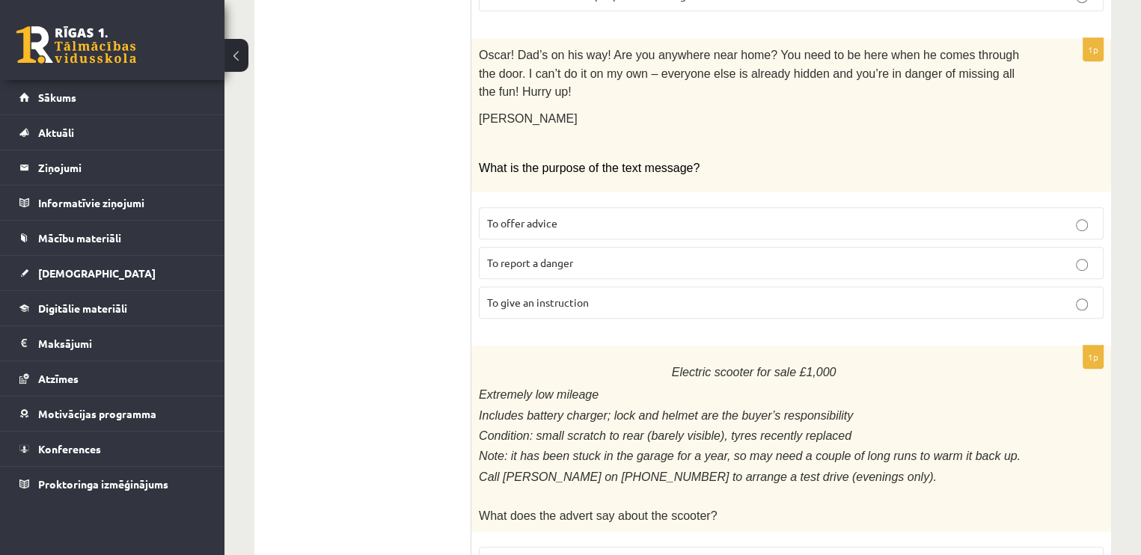
click at [933, 295] on p "To give an instruction" at bounding box center [791, 303] width 608 height 16
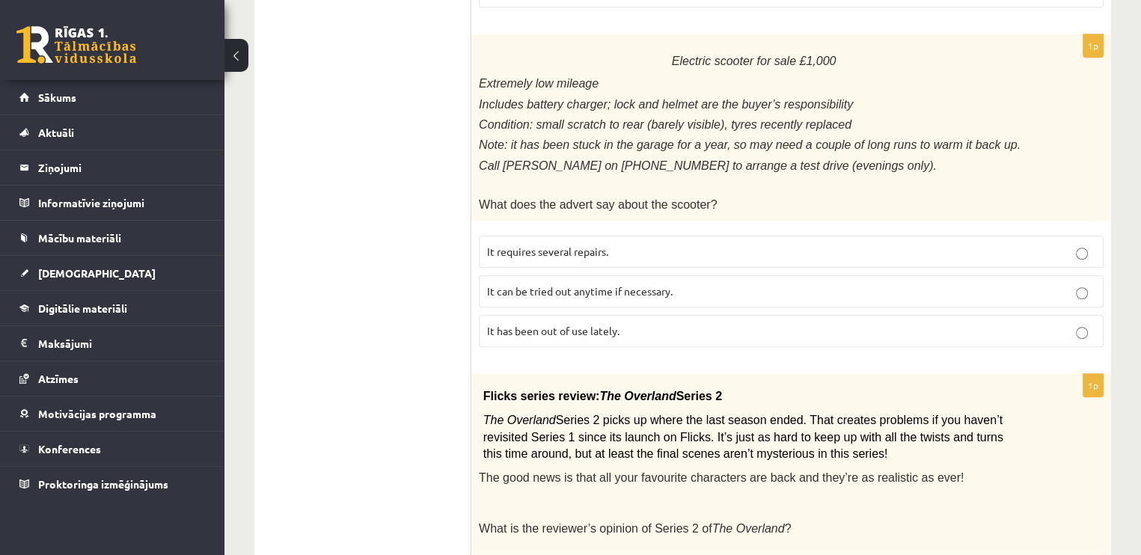
scroll to position [1263, 0]
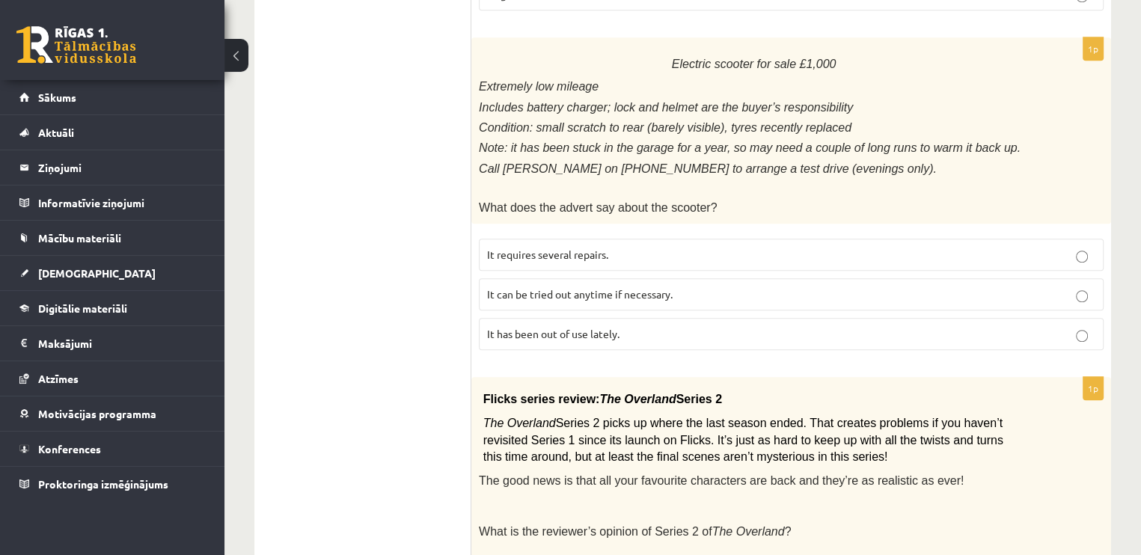
click at [935, 318] on label "It has been out of use lately." at bounding box center [791, 334] width 625 height 32
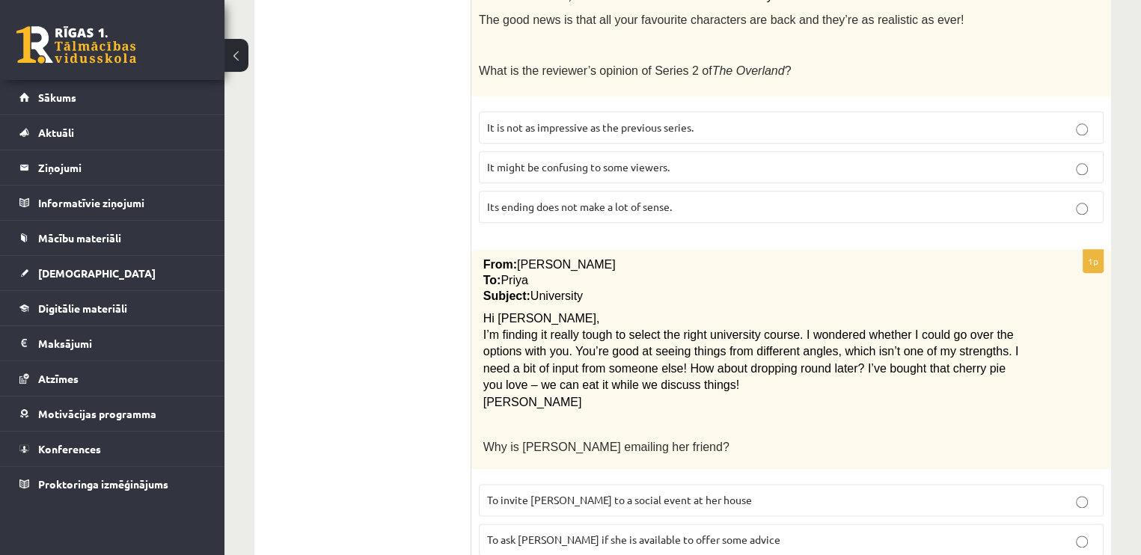
scroll to position [1751, 0]
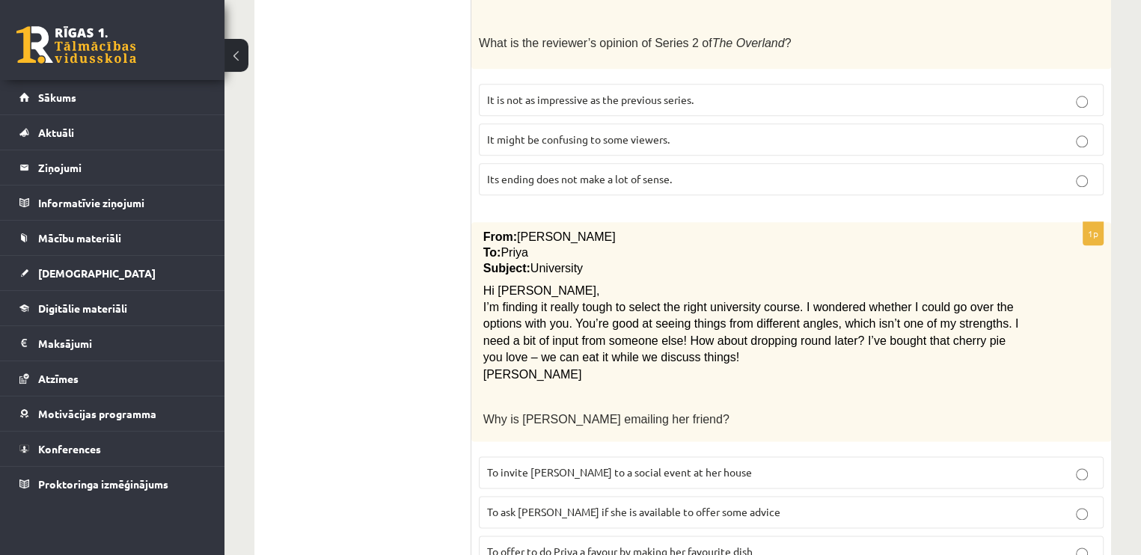
click at [1090, 504] on p "To ask Priya if she is available to offer some advice" at bounding box center [791, 512] width 608 height 16
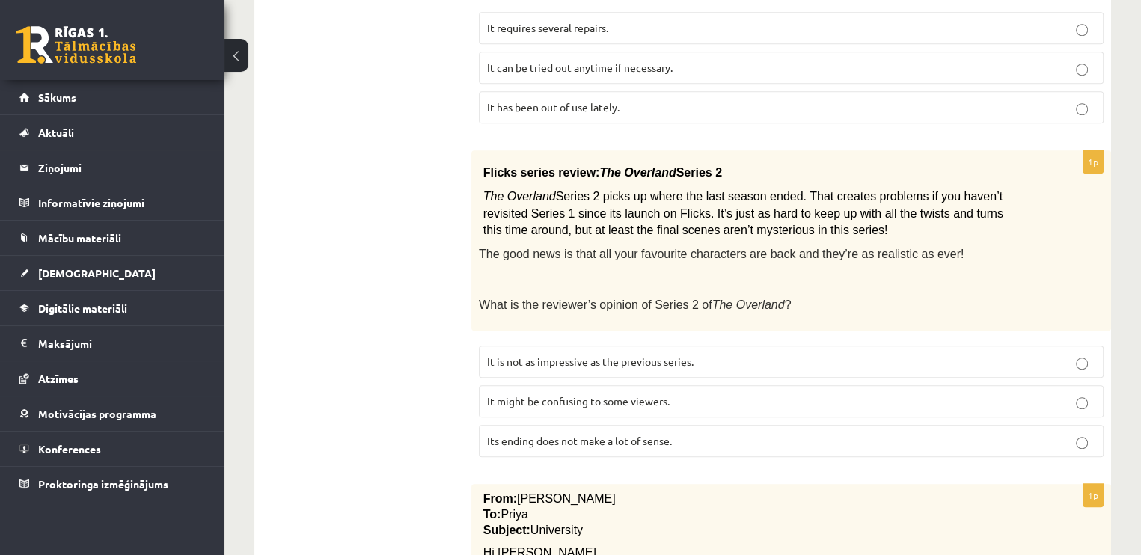
scroll to position [1481, 0]
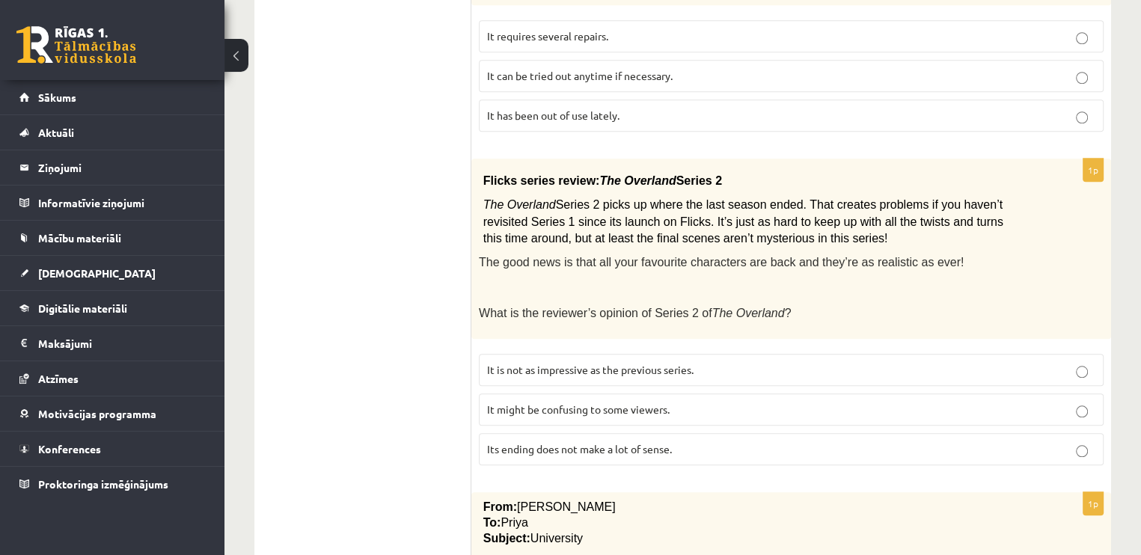
click at [592, 402] on span "It might be confusing to some viewers." at bounding box center [578, 408] width 182 height 13
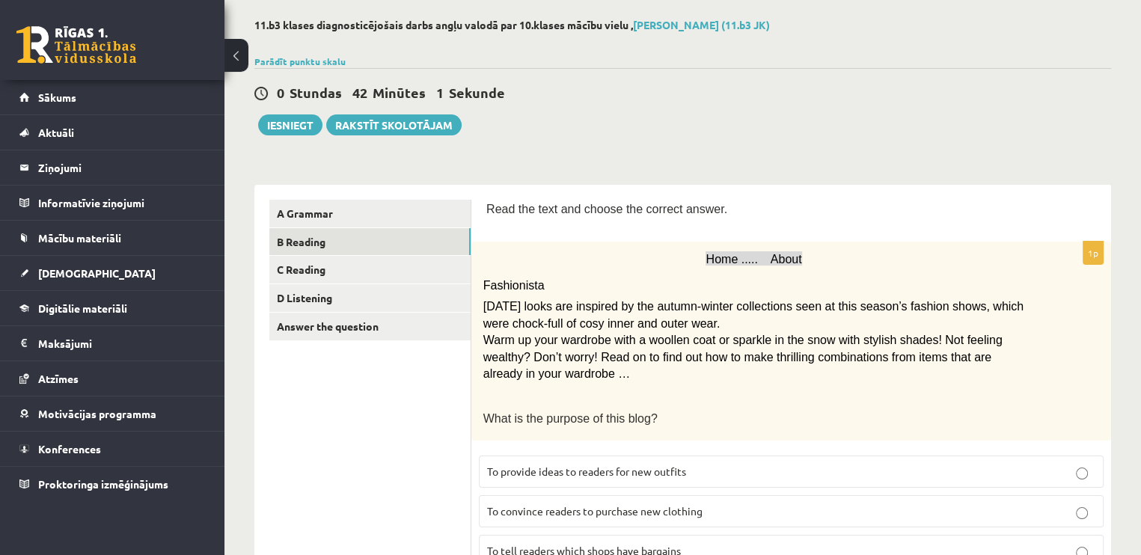
scroll to position [30, 0]
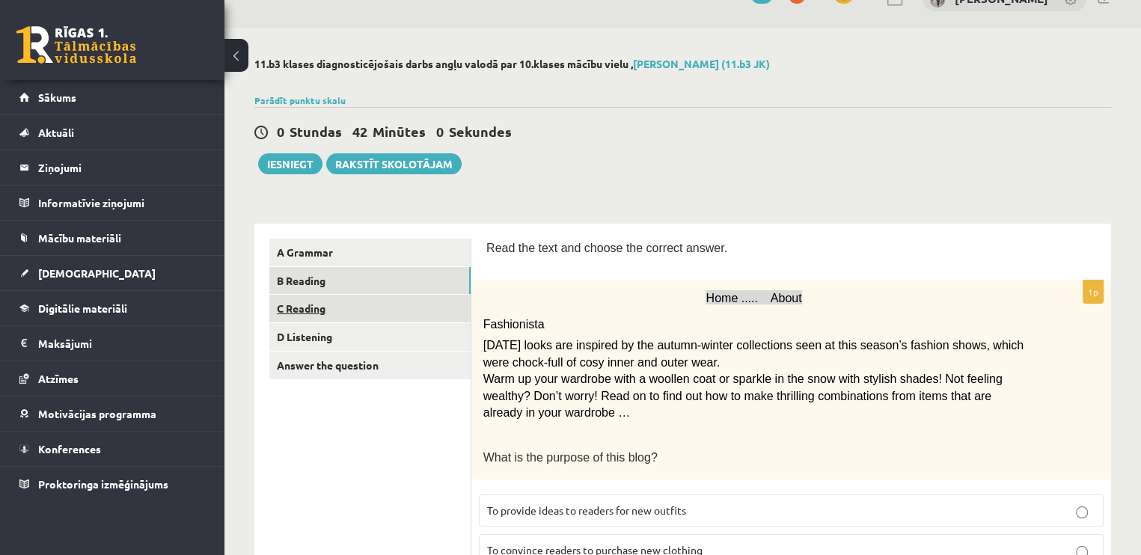
click at [298, 298] on link "C Reading" at bounding box center [369, 309] width 201 height 28
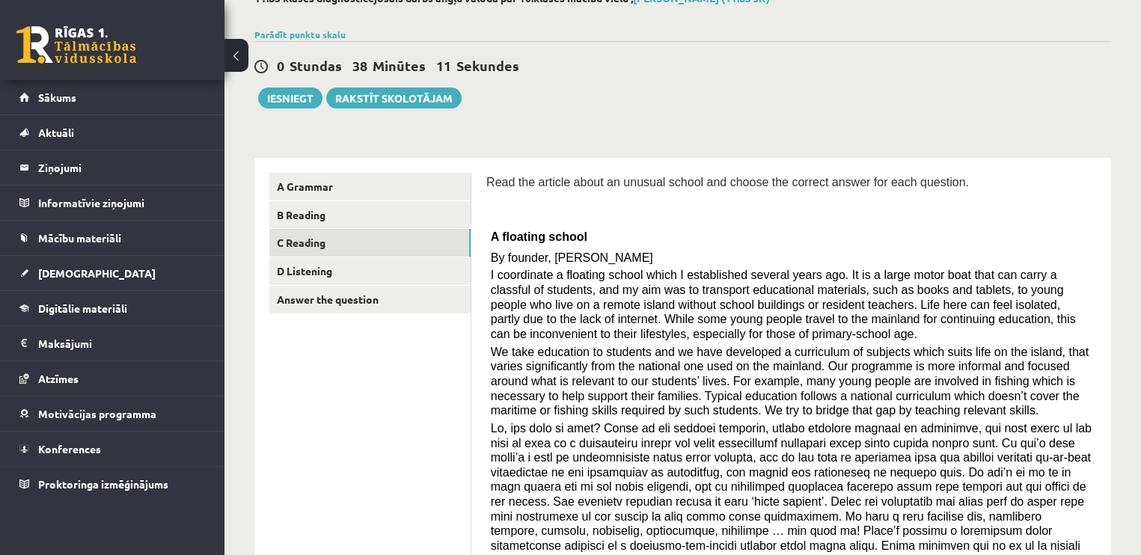
scroll to position [0, 0]
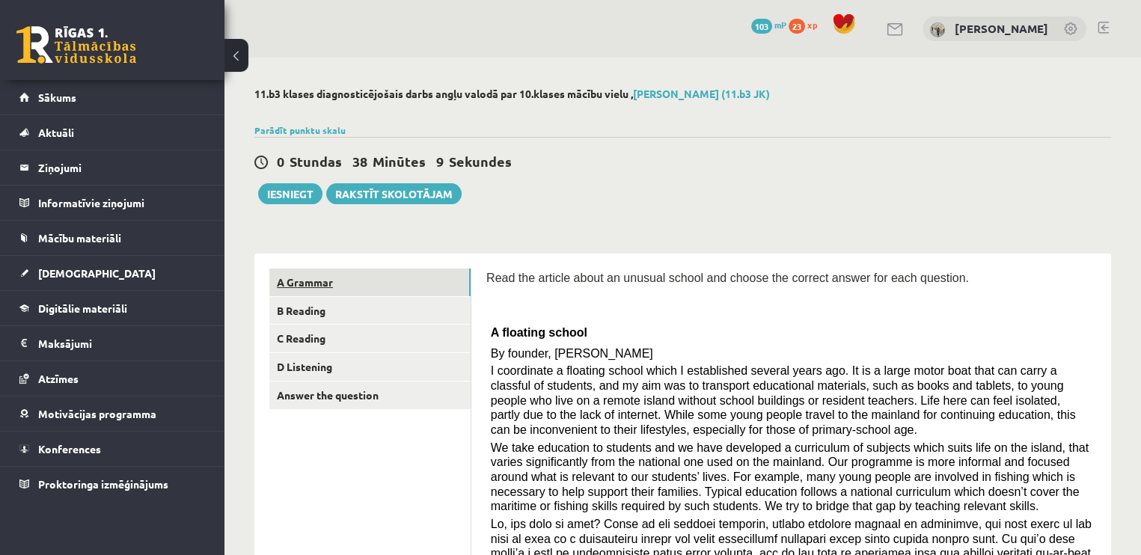
click at [341, 284] on link "A Grammar" at bounding box center [369, 283] width 201 height 28
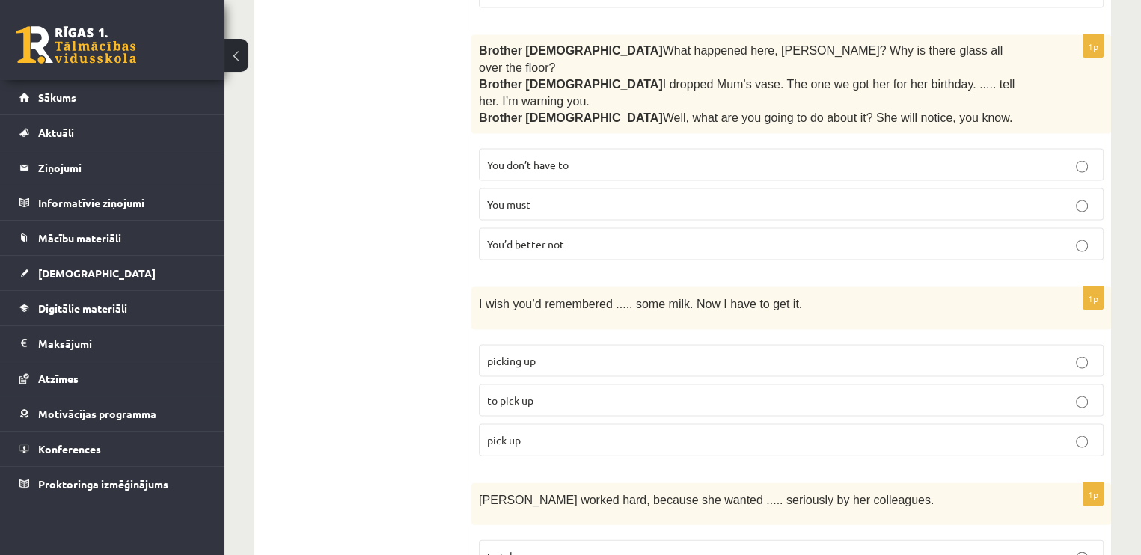
scroll to position [3090, 0]
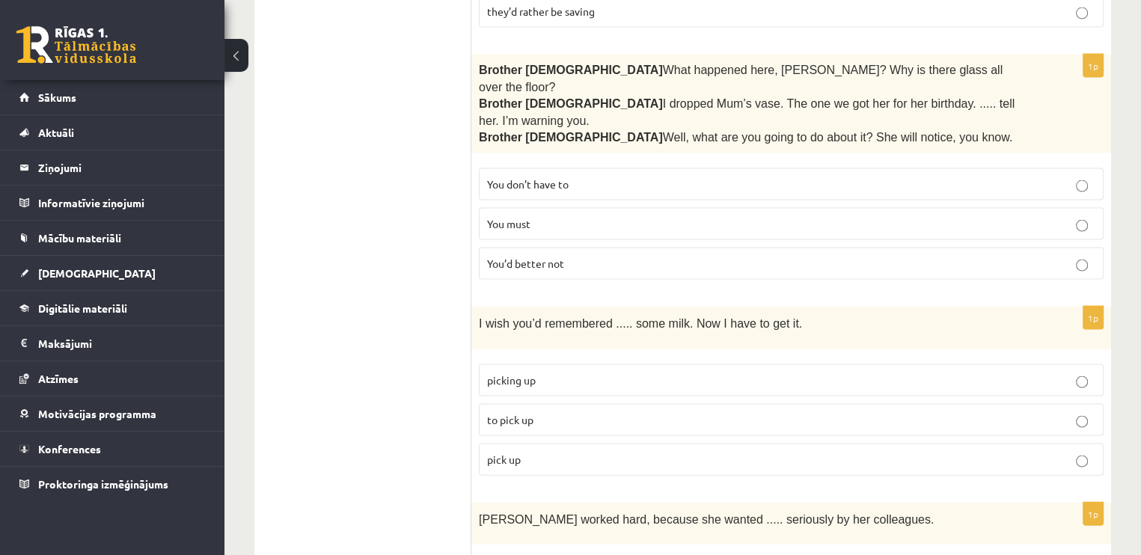
click at [776, 412] on p "to pick up" at bounding box center [791, 420] width 608 height 16
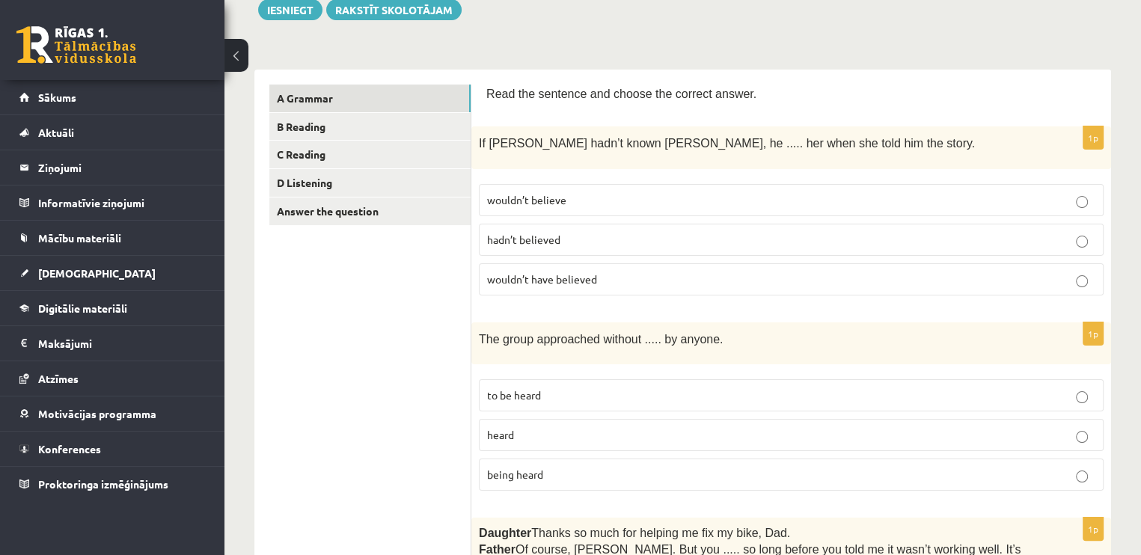
scroll to position [180, 0]
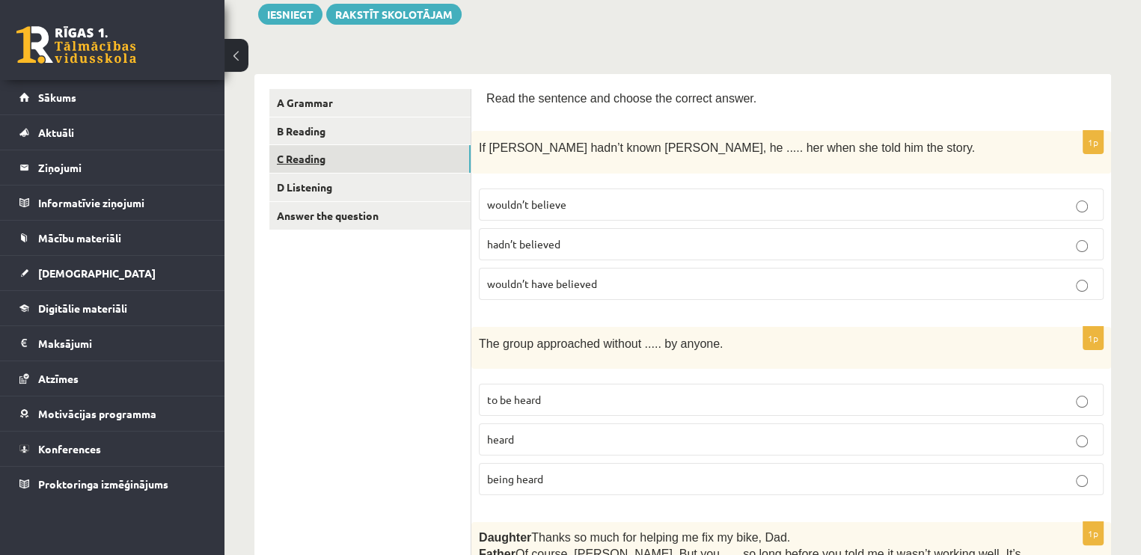
click at [365, 153] on link "C Reading" at bounding box center [369, 159] width 201 height 28
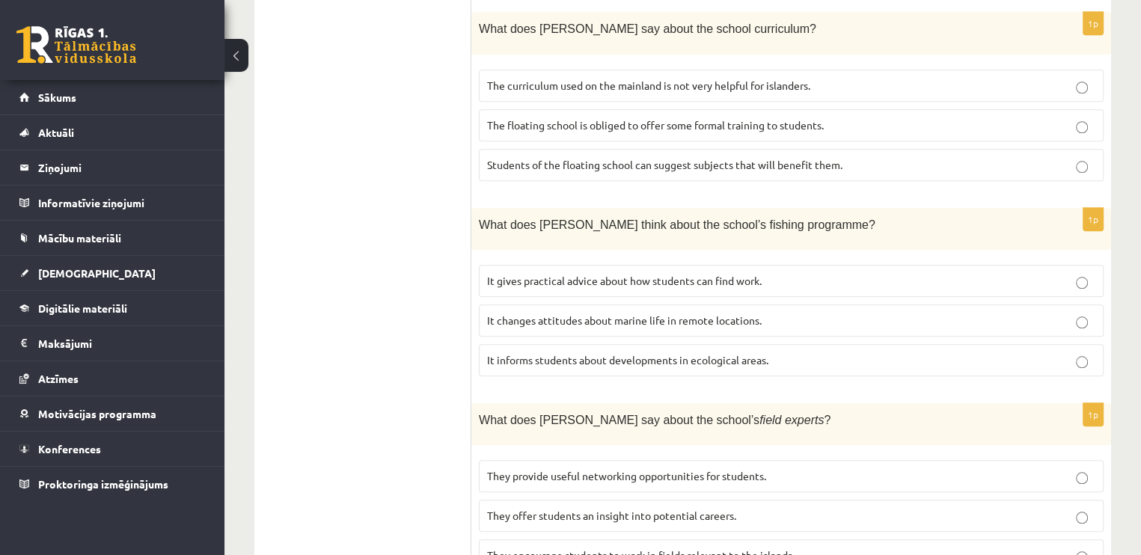
scroll to position [1479, 0]
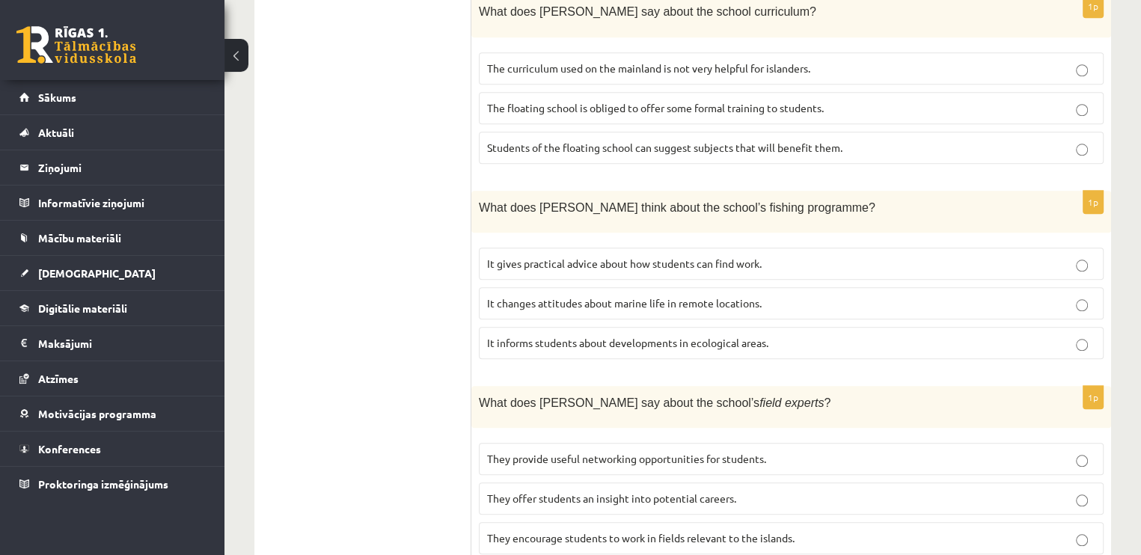
click at [773, 491] on p "They offer students an insight into potential careers." at bounding box center [791, 499] width 608 height 16
click at [696, 256] on p "It gives practical advice about how students can find work." at bounding box center [791, 264] width 608 height 16
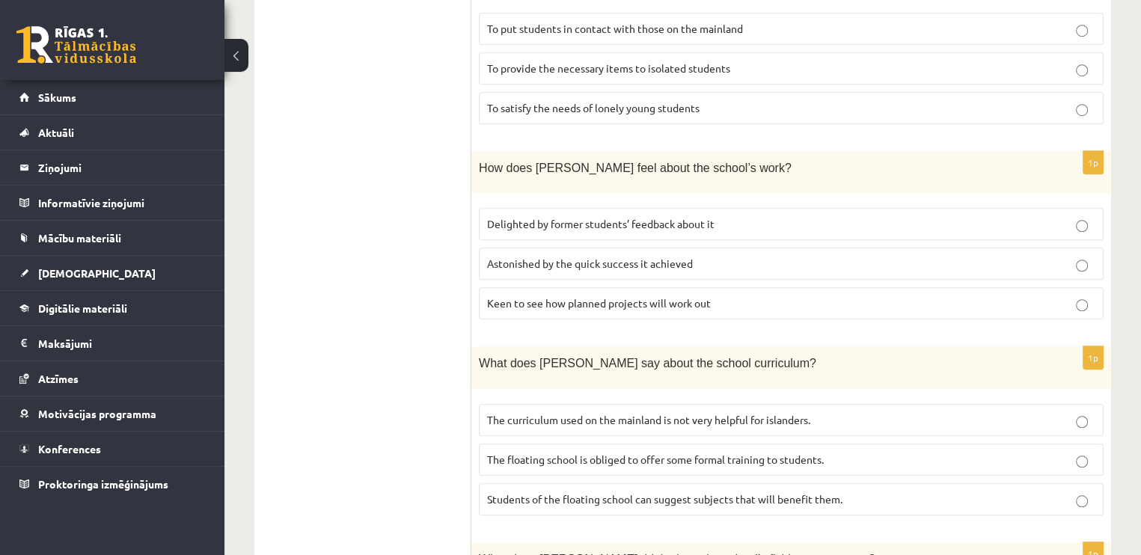
scroll to position [1123, 0]
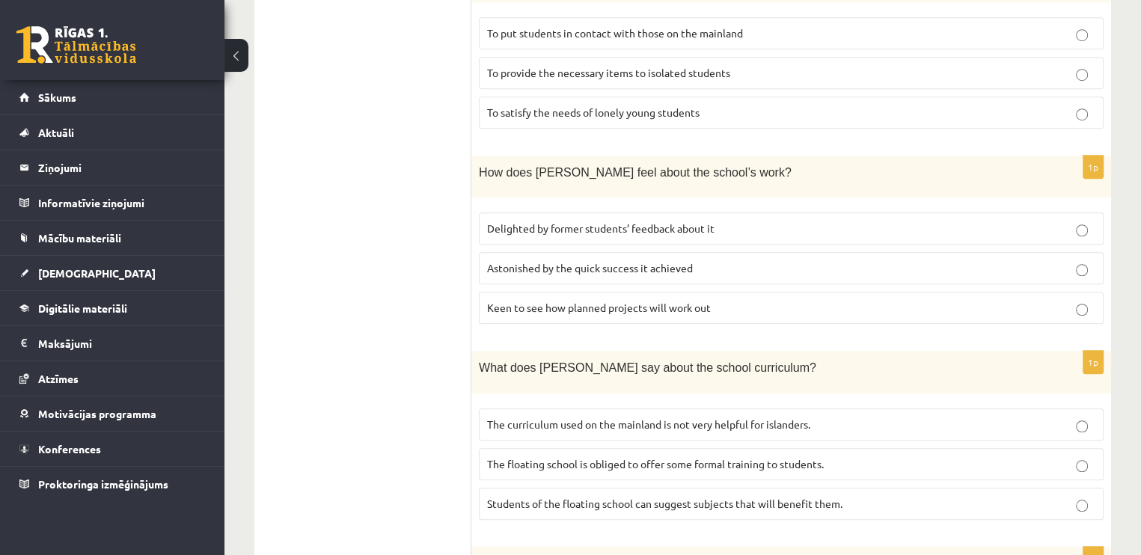
click at [749, 212] on label "Delighted by former students’ feedback about it" at bounding box center [791, 228] width 625 height 32
click at [604, 448] on label "The floating school is obliged to offer some formal training to students." at bounding box center [791, 464] width 625 height 32
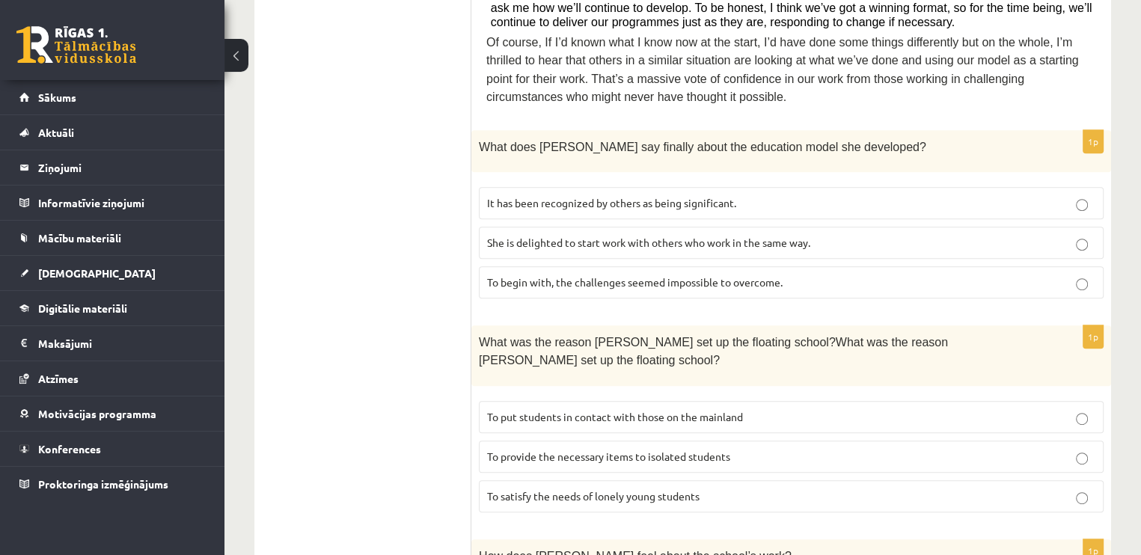
scroll to position [737, 0]
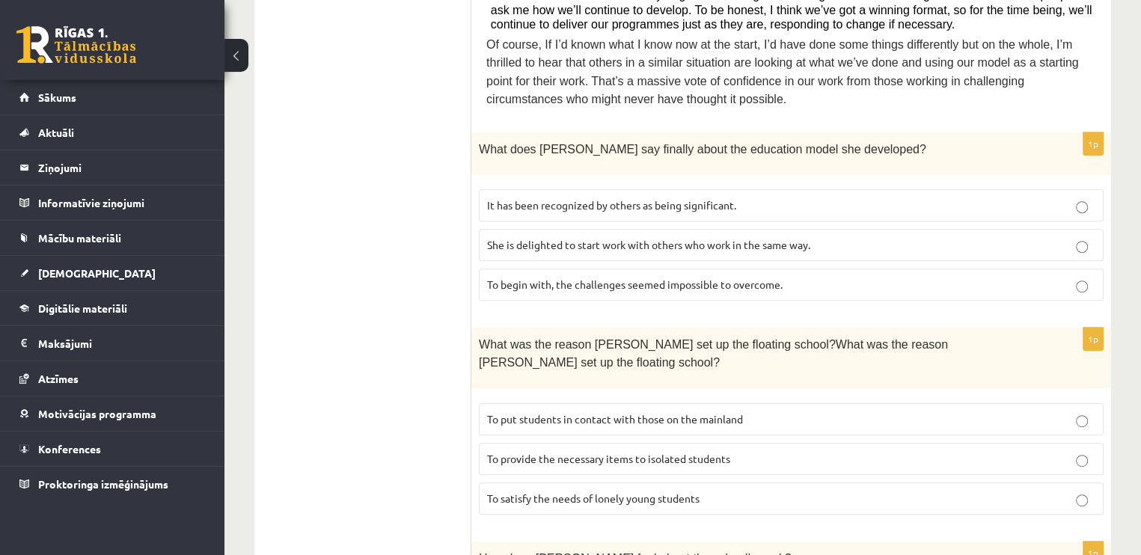
click at [604, 491] on span "To satisfy the needs of lonely young students" at bounding box center [593, 497] width 212 height 13
click at [734, 411] on p "To put students in contact with those on the mainland" at bounding box center [791, 419] width 608 height 16
click at [803, 451] on p "To provide the necessary items to isolated students" at bounding box center [791, 459] width 608 height 16
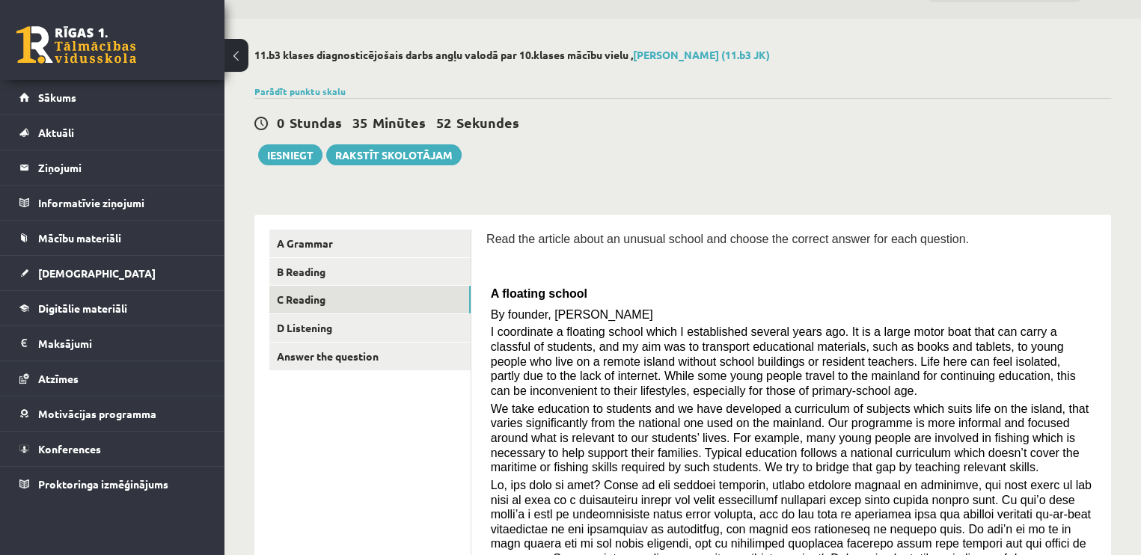
scroll to position [0, 0]
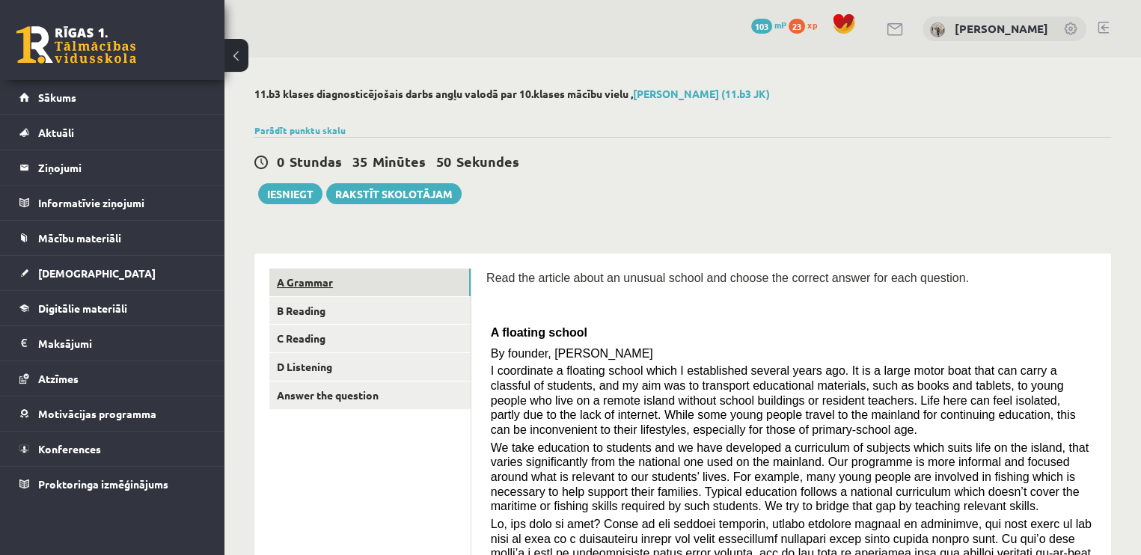
click at [370, 281] on link "A Grammar" at bounding box center [369, 283] width 201 height 28
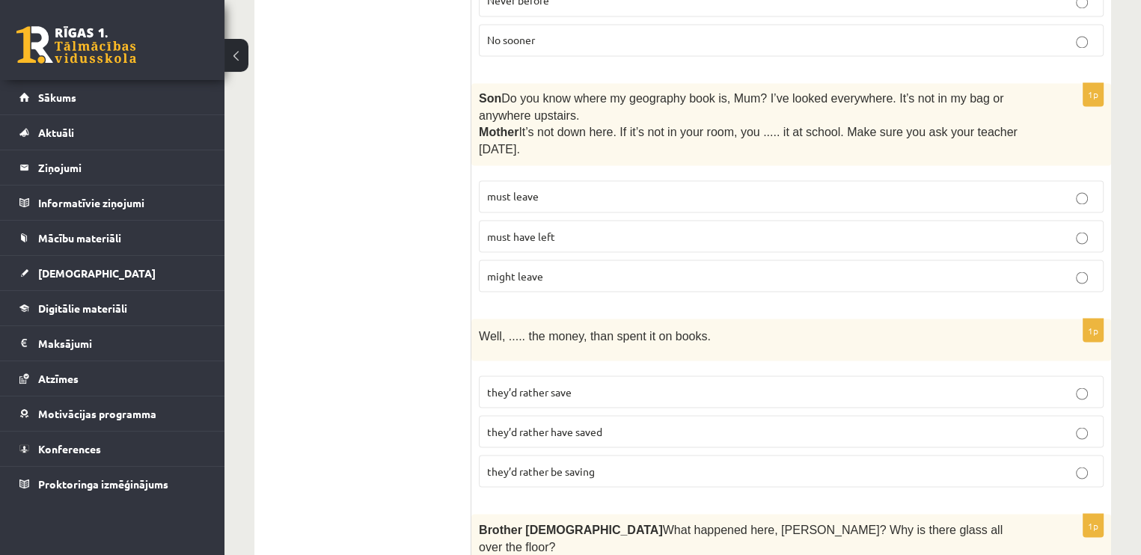
scroll to position [2616, 0]
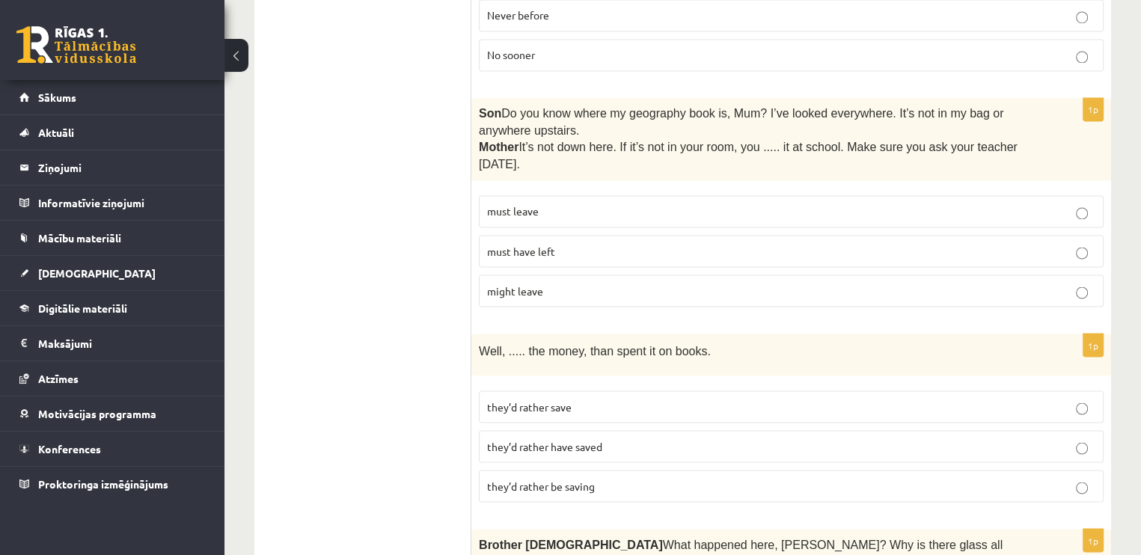
click at [939, 235] on label "must have left" at bounding box center [791, 251] width 625 height 32
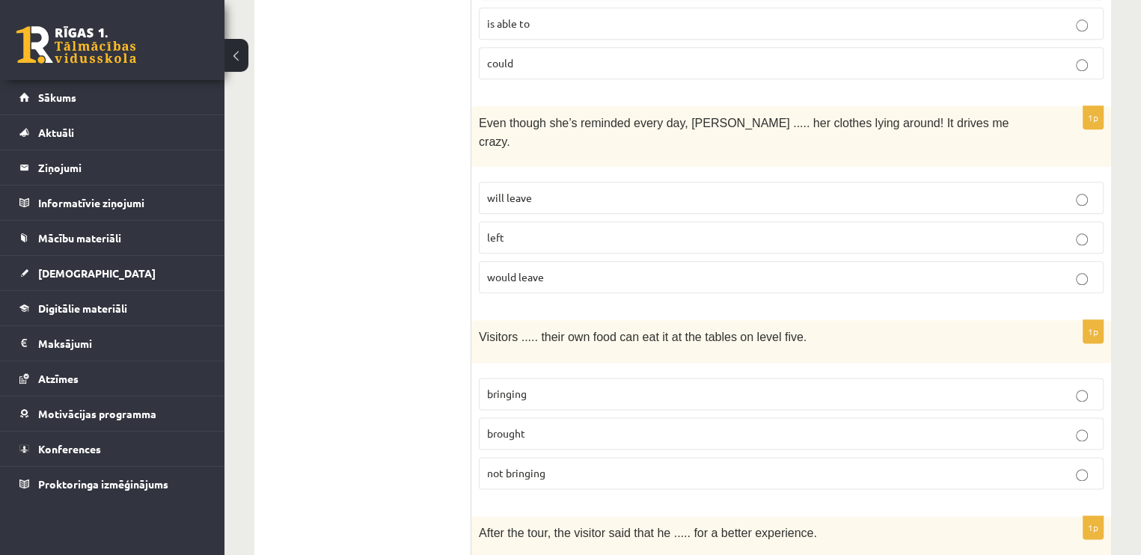
scroll to position [1803, 0]
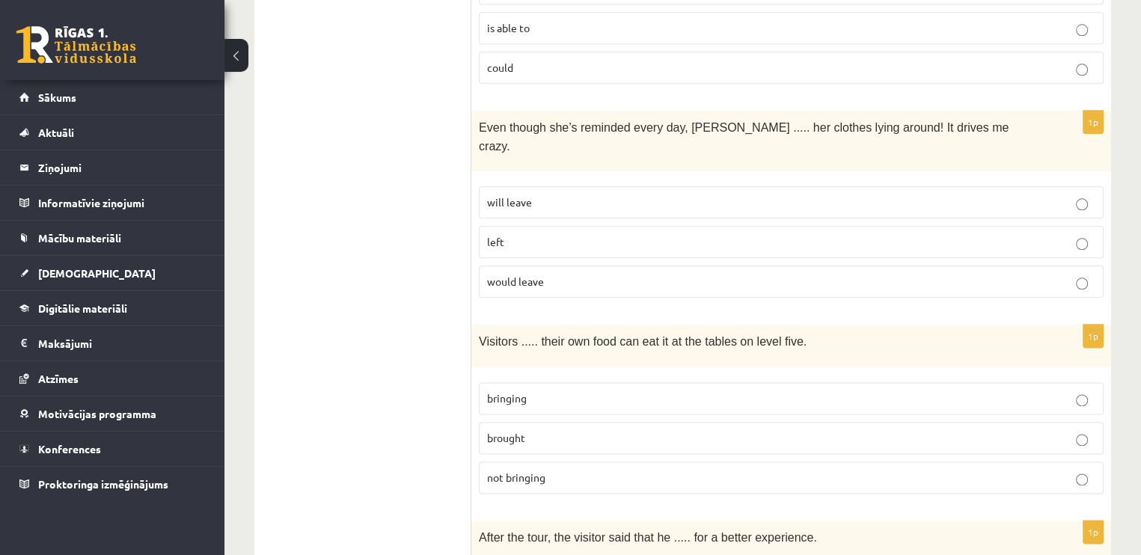
click at [1071, 186] on label "will leave" at bounding box center [791, 202] width 625 height 32
click at [1054, 390] on p "bringing" at bounding box center [791, 398] width 608 height 16
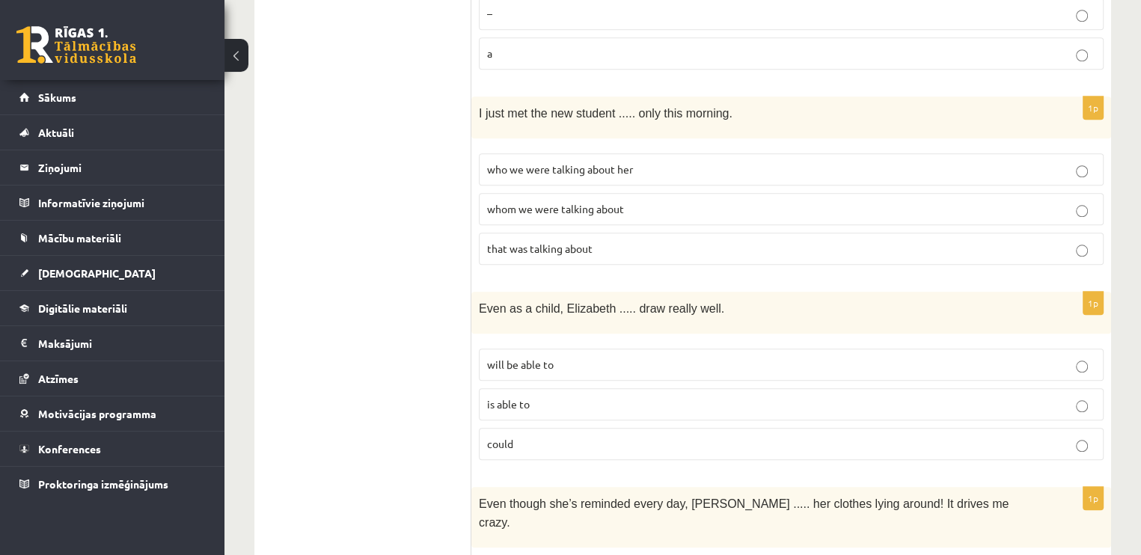
scroll to position [1423, 0]
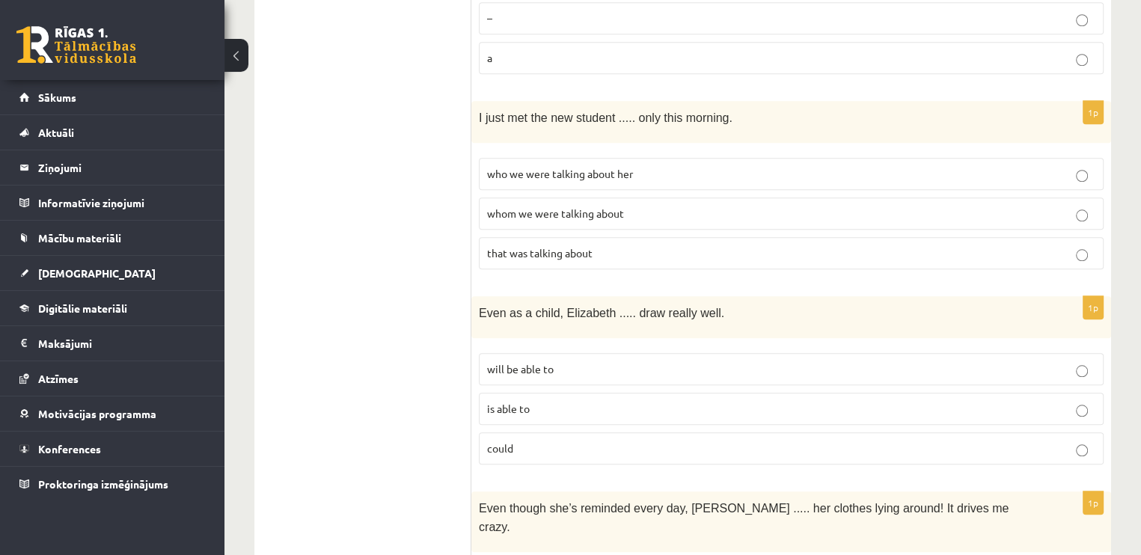
click at [1074, 441] on p "could" at bounding box center [791, 449] width 608 height 16
click at [889, 210] on label "whom we were talking about" at bounding box center [791, 213] width 625 height 32
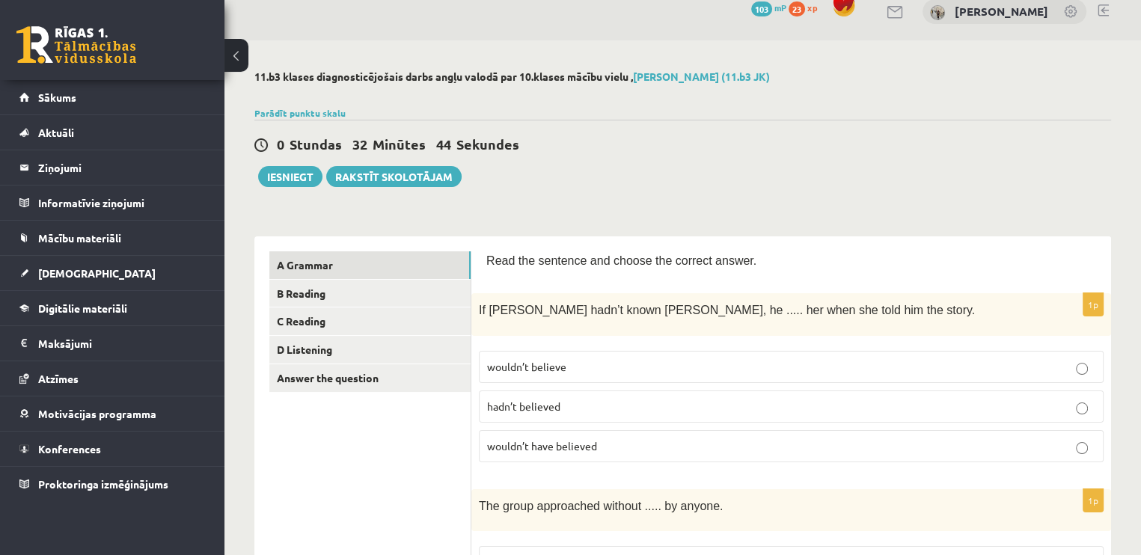
scroll to position [0, 0]
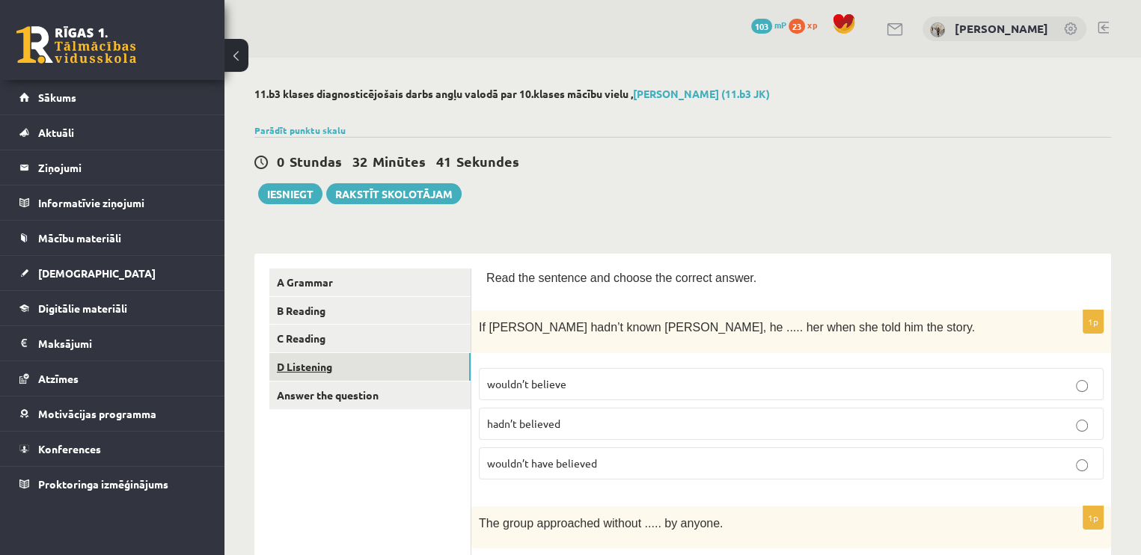
click at [302, 361] on link "D Listening" at bounding box center [369, 367] width 201 height 28
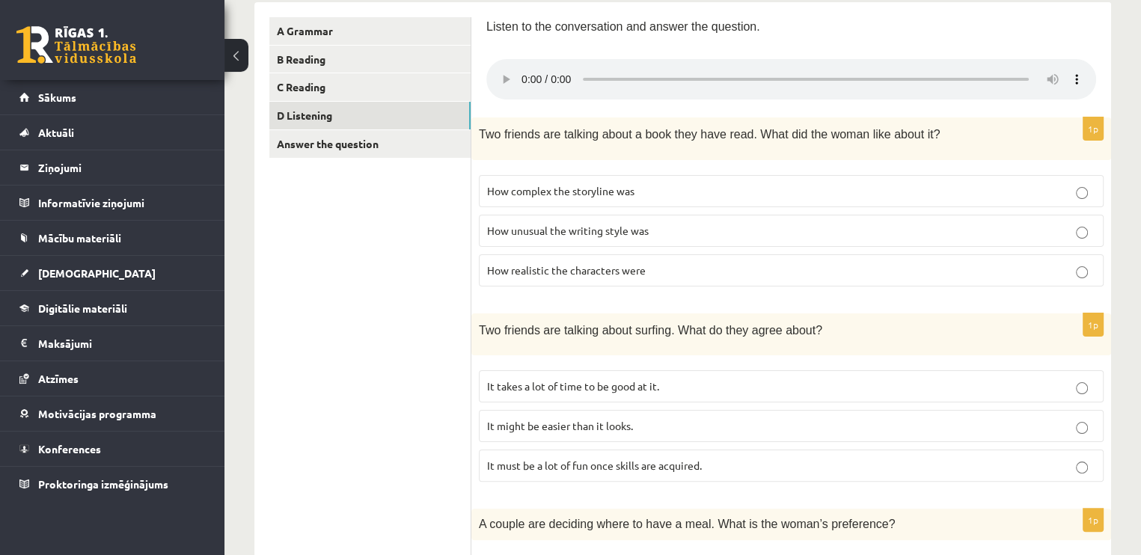
scroll to position [257, 0]
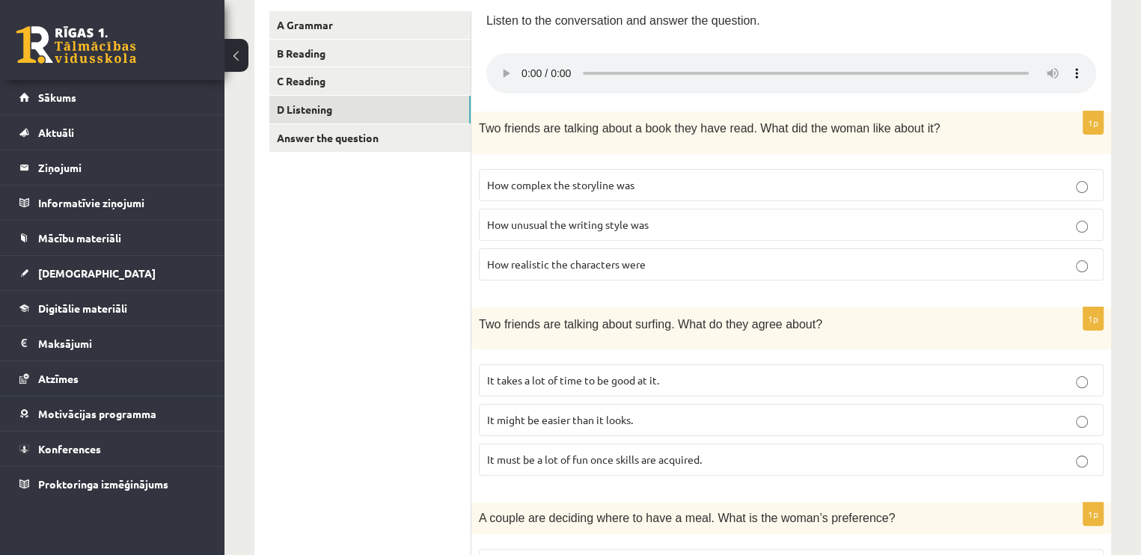
click at [1089, 37] on div "Listen to the conversation and answer the question." at bounding box center [791, 53] width 610 height 85
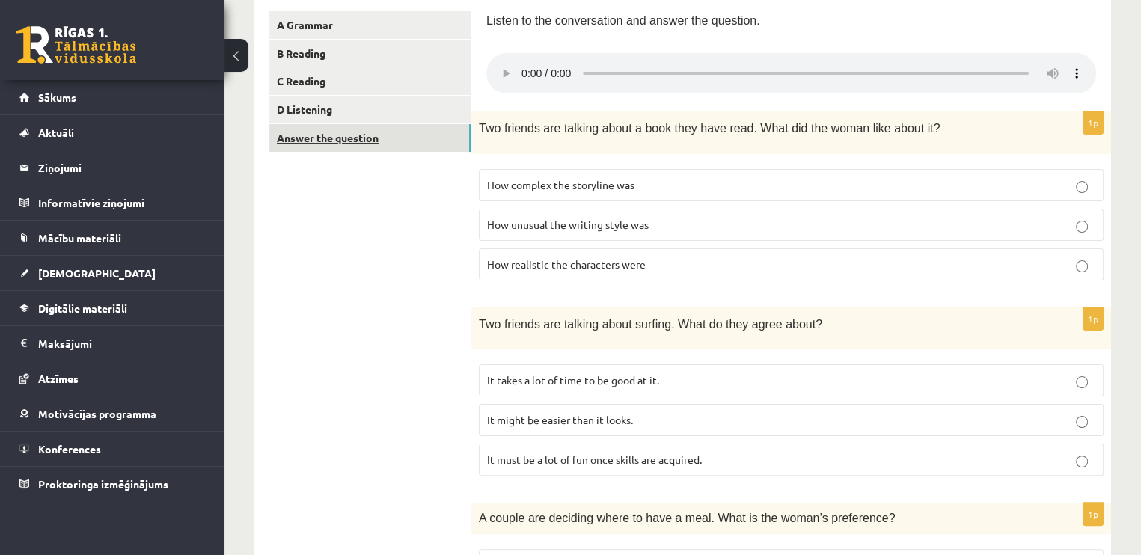
click at [436, 126] on link "Answer the question" at bounding box center [369, 138] width 201 height 28
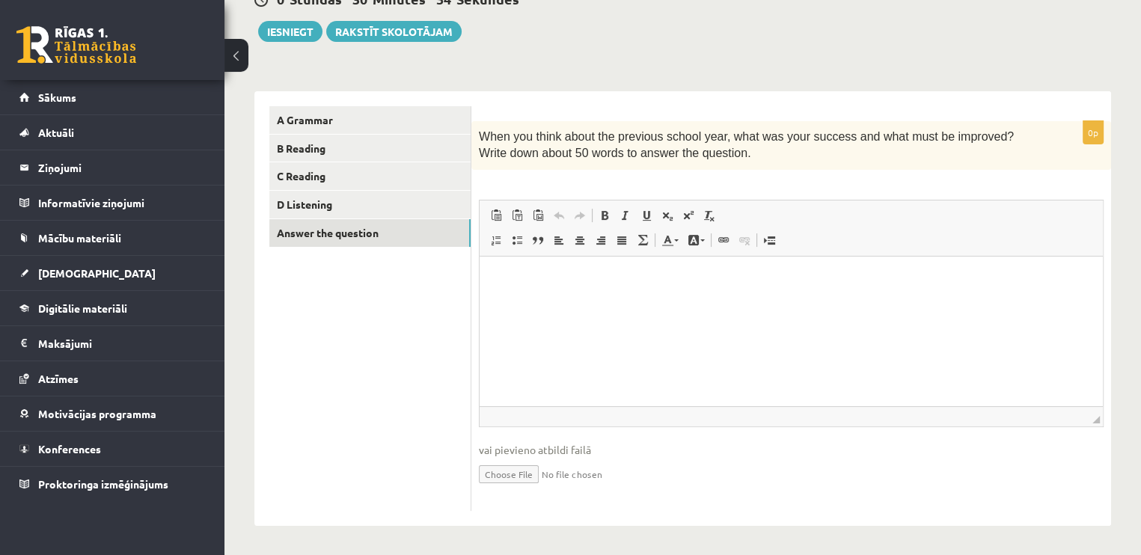
scroll to position [0, 0]
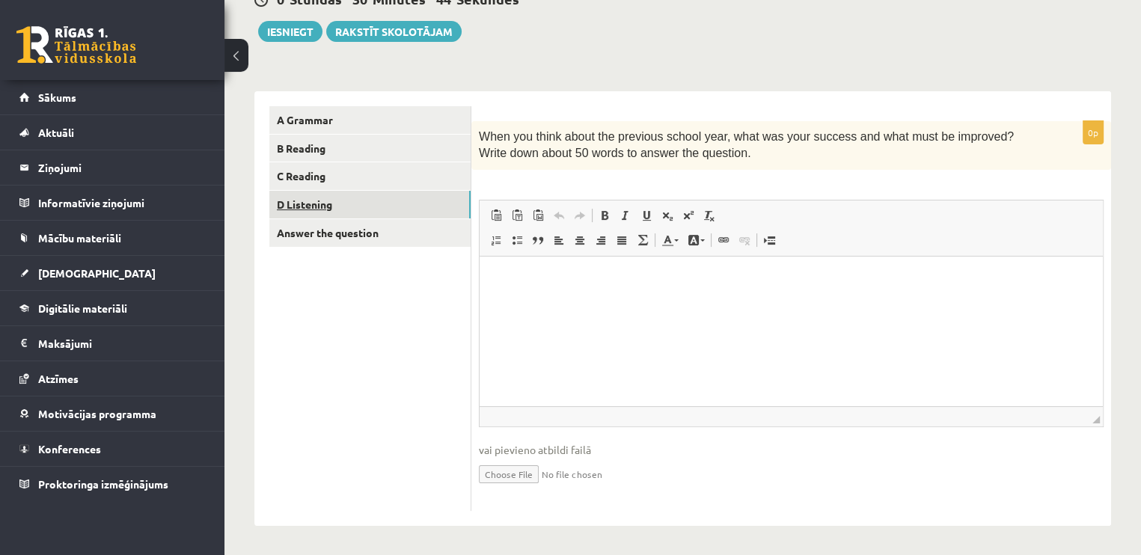
click at [387, 203] on link "D Listening" at bounding box center [369, 205] width 201 height 28
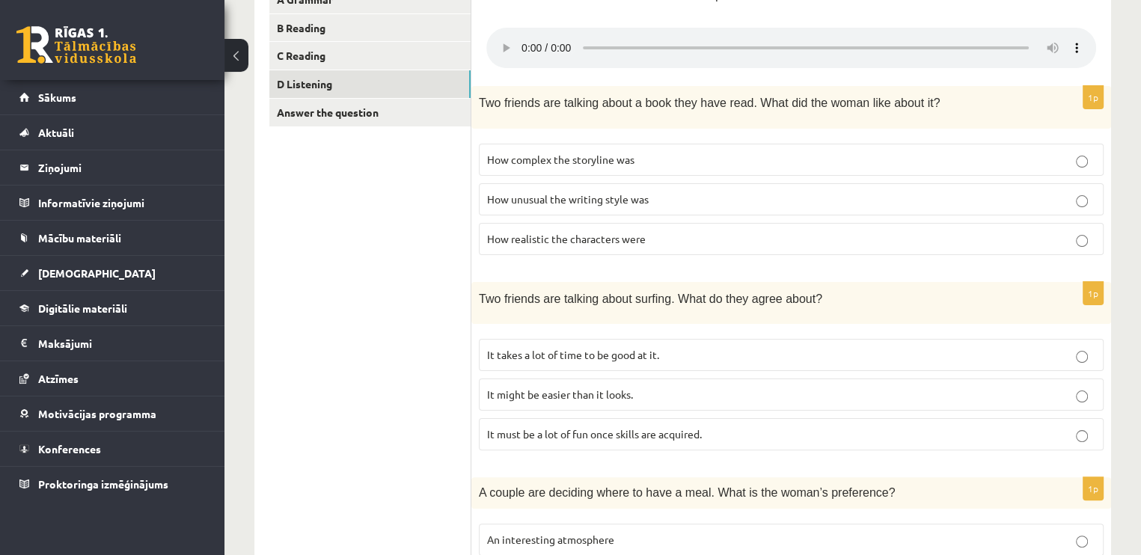
scroll to position [284, 0]
click at [803, 233] on p "How realistic the characters were" at bounding box center [791, 238] width 608 height 16
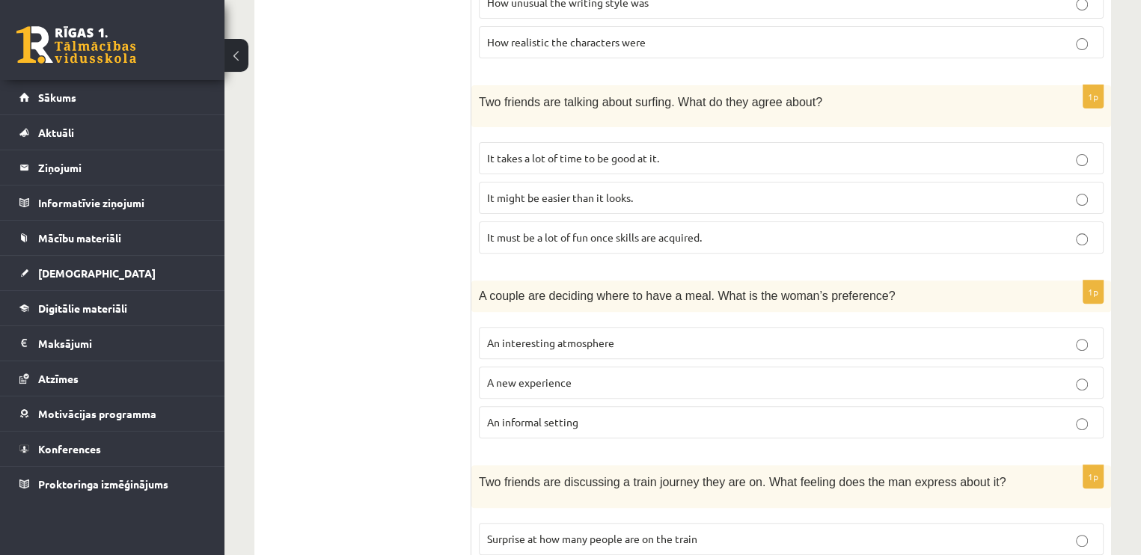
scroll to position [478, 0]
click at [936, 156] on p "It takes a lot of time to be good at it." at bounding box center [791, 160] width 608 height 16
click at [851, 426] on label "An informal setting" at bounding box center [791, 424] width 625 height 32
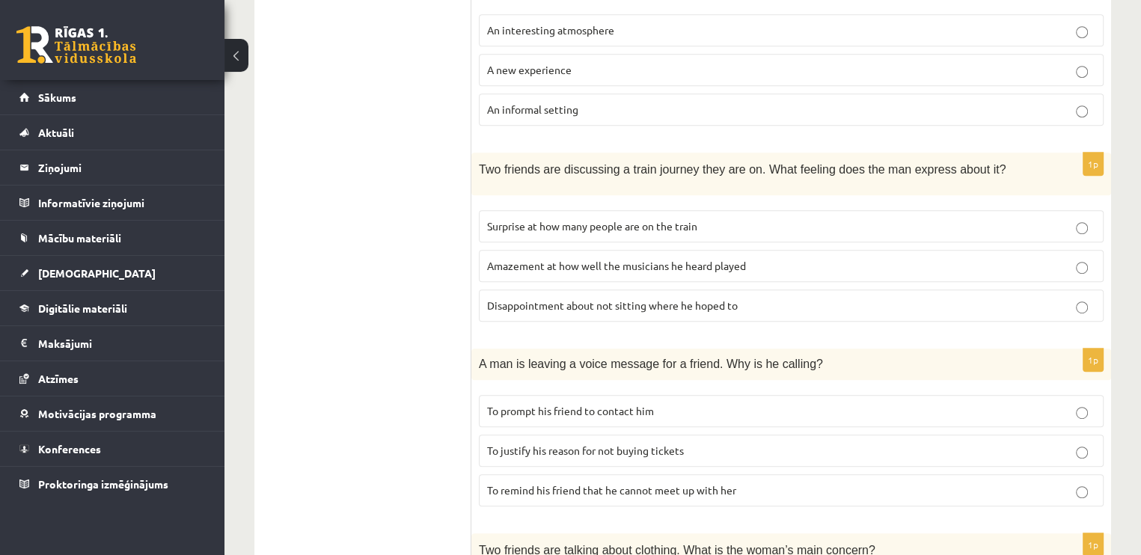
scroll to position [843, 0]
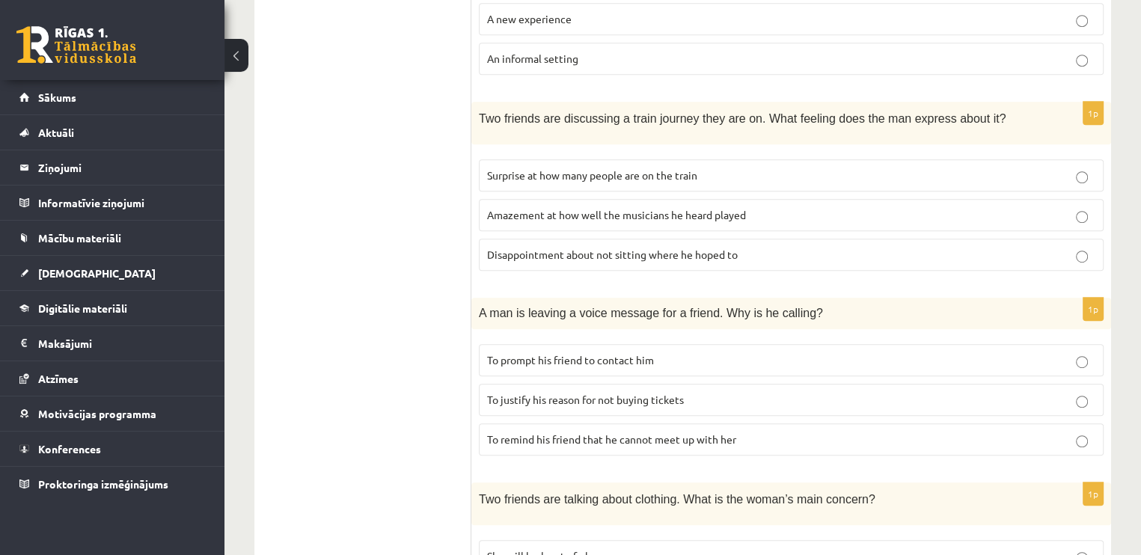
click at [1022, 199] on label "Amazement at how well the musicians he heard played" at bounding box center [791, 215] width 625 height 32
click at [981, 395] on p "To justify his reason for not buying tickets" at bounding box center [791, 400] width 608 height 16
click at [987, 432] on p "To remind his friend that he cannot meet up with her" at bounding box center [791, 440] width 608 height 16
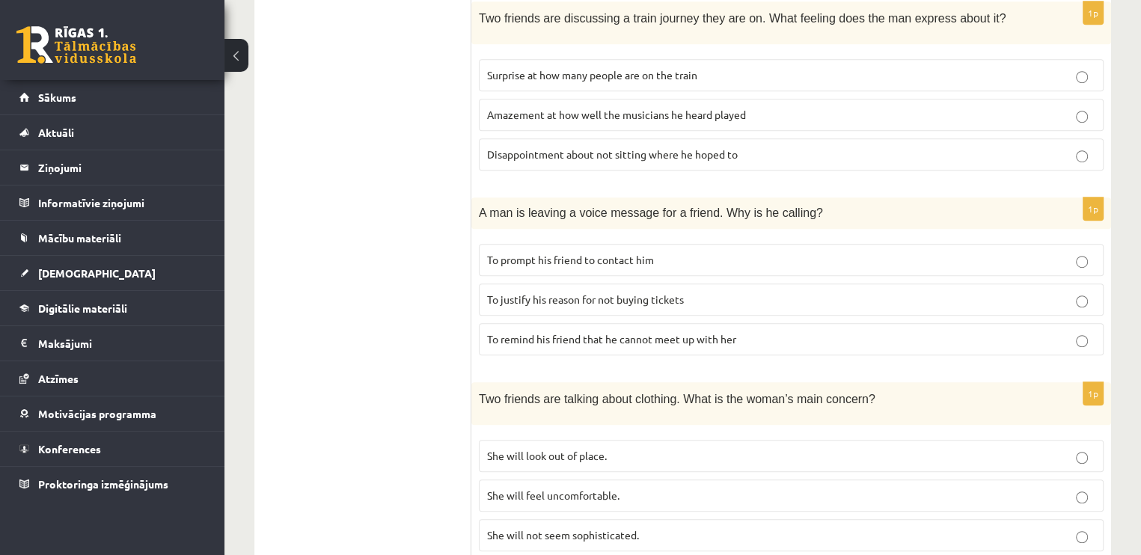
scroll to position [985, 0]
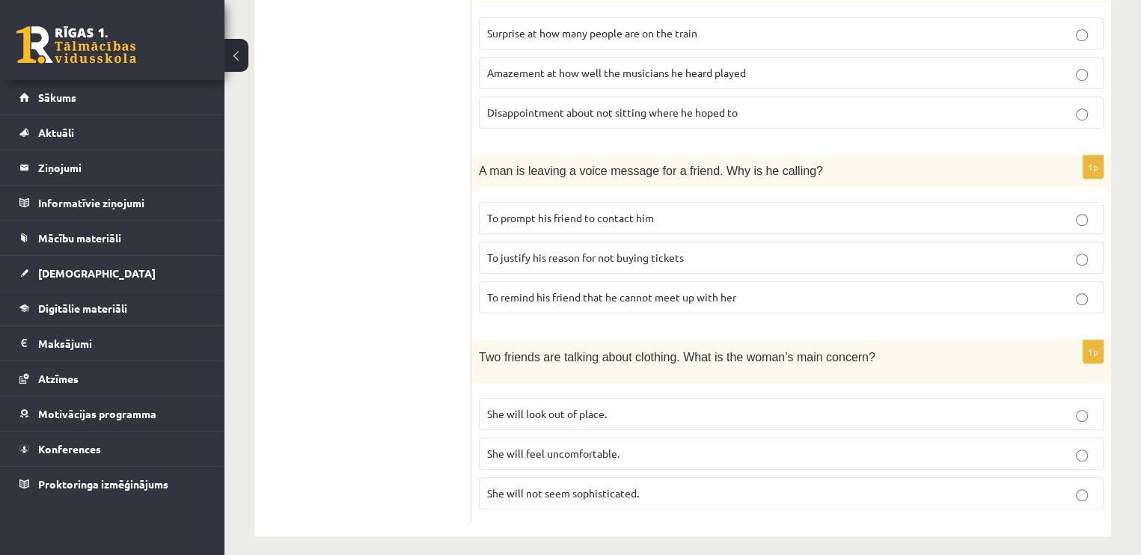
click at [1077, 398] on label "She will look out of place." at bounding box center [791, 414] width 625 height 32
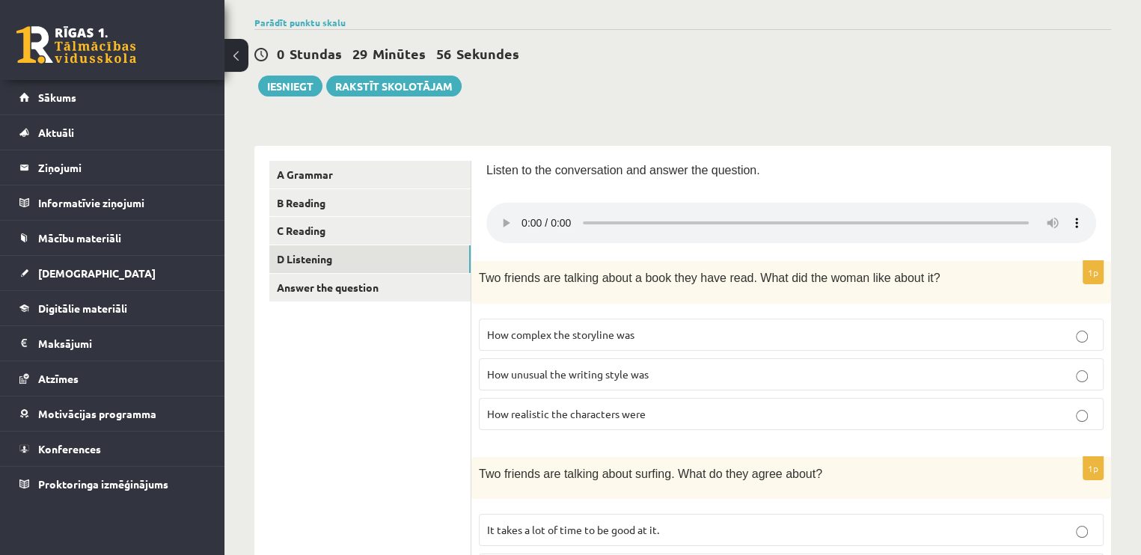
scroll to position [97, 0]
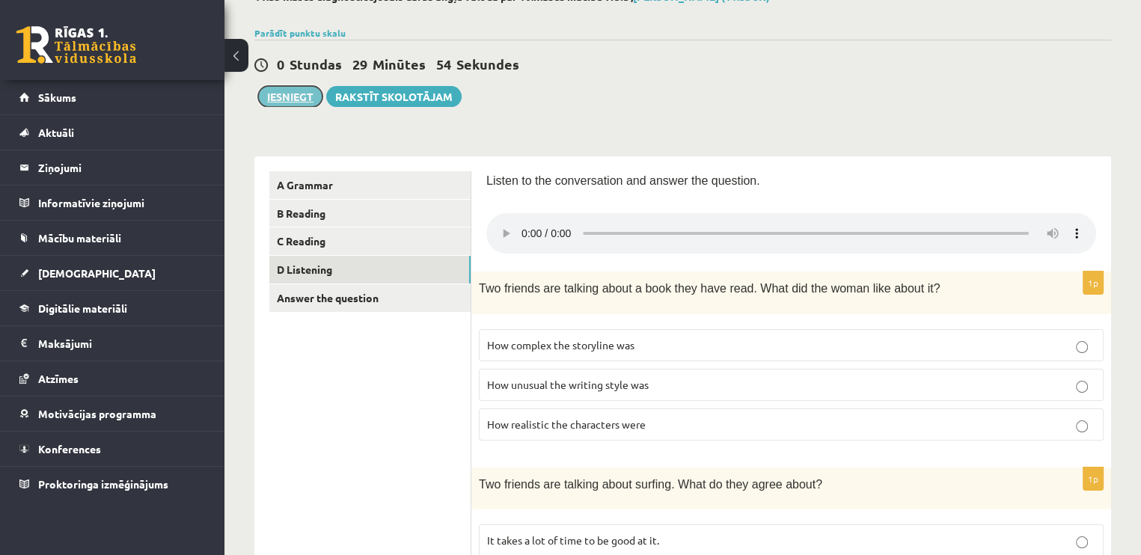
click at [306, 96] on button "Iesniegt" at bounding box center [290, 96] width 64 height 21
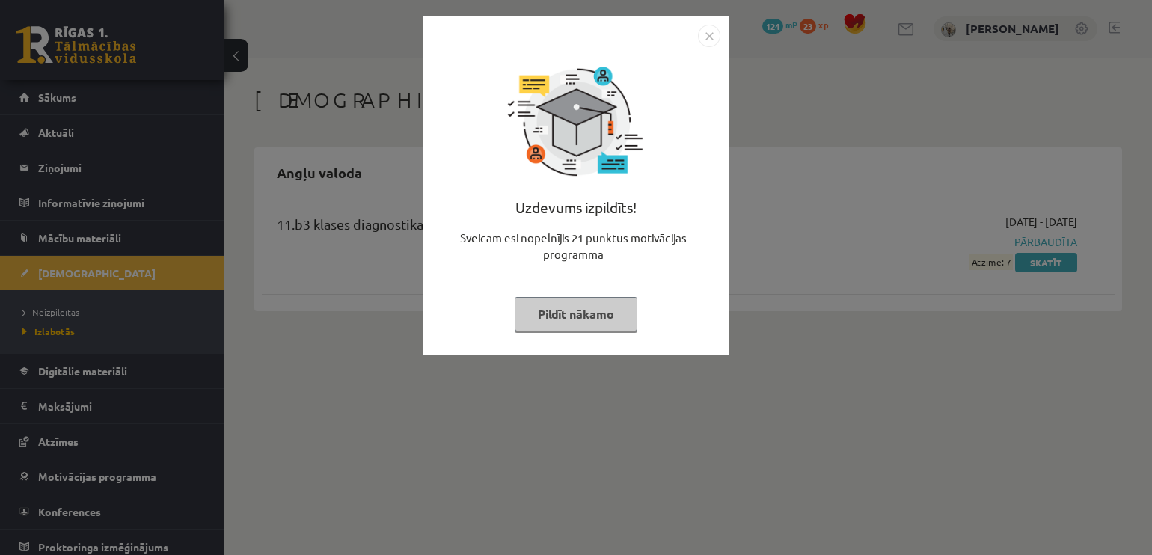
click at [704, 31] on img "Close" at bounding box center [709, 36] width 22 height 22
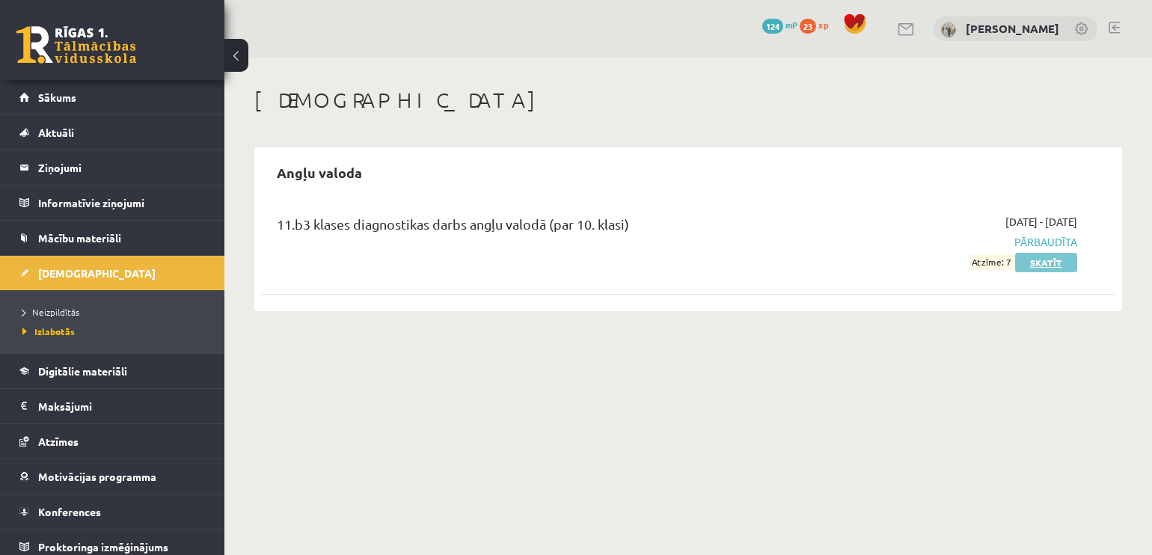
click at [1040, 264] on link "Skatīt" at bounding box center [1046, 262] width 62 height 19
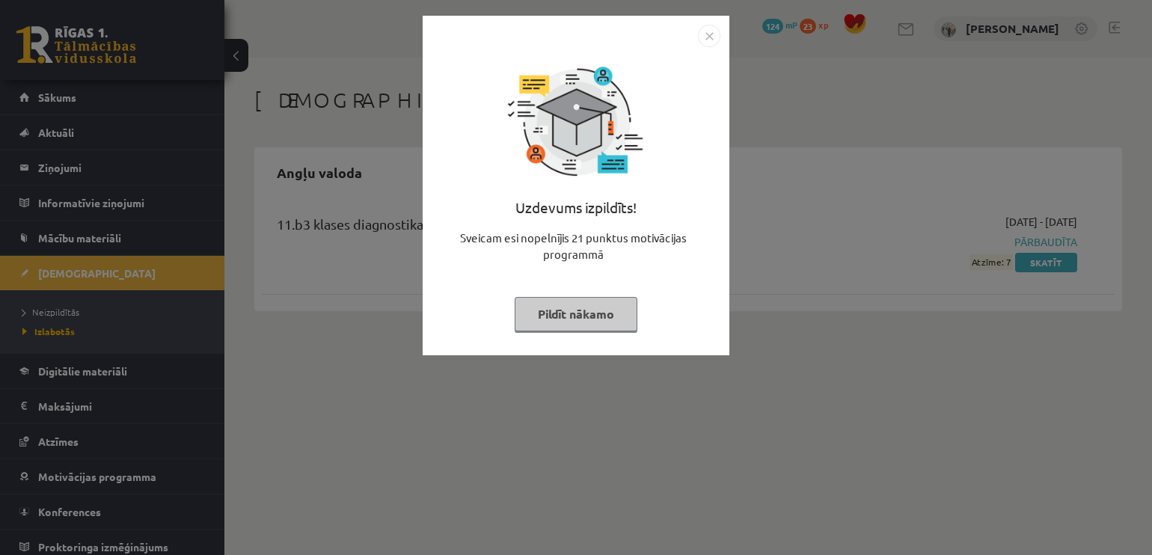
click at [718, 25] on img "Close" at bounding box center [709, 36] width 22 height 22
